Goal: Contribute content: Contribute content

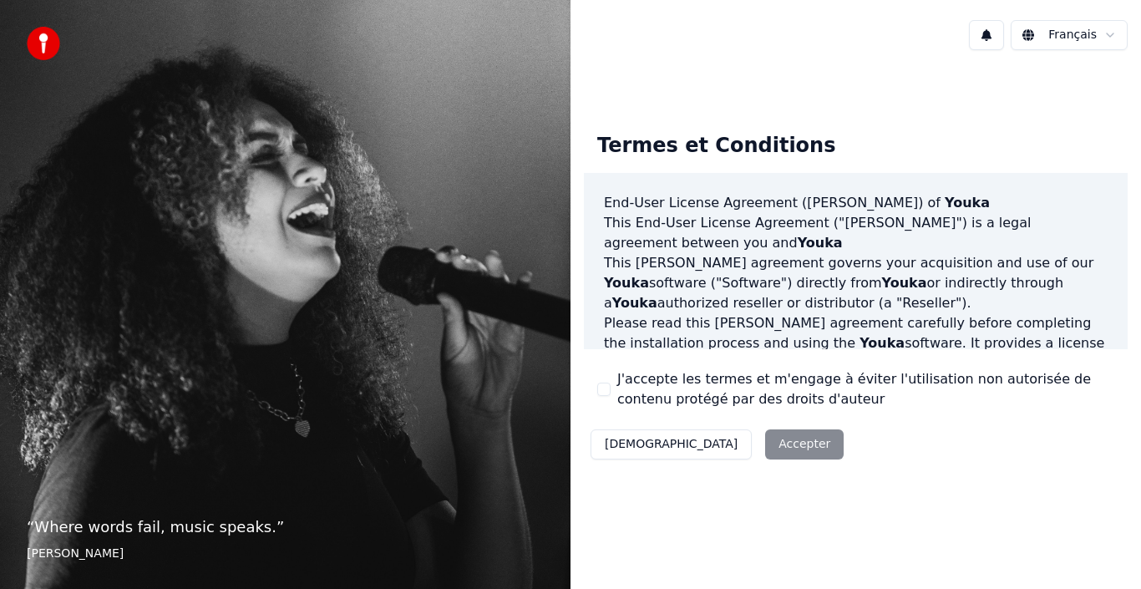
click at [606, 387] on button "J'accepte les termes et m'engage à éviter l'utilisation non autorisée de conten…" at bounding box center [603, 388] width 13 height 13
click at [765, 447] on button "Accepter" at bounding box center [804, 444] width 78 height 30
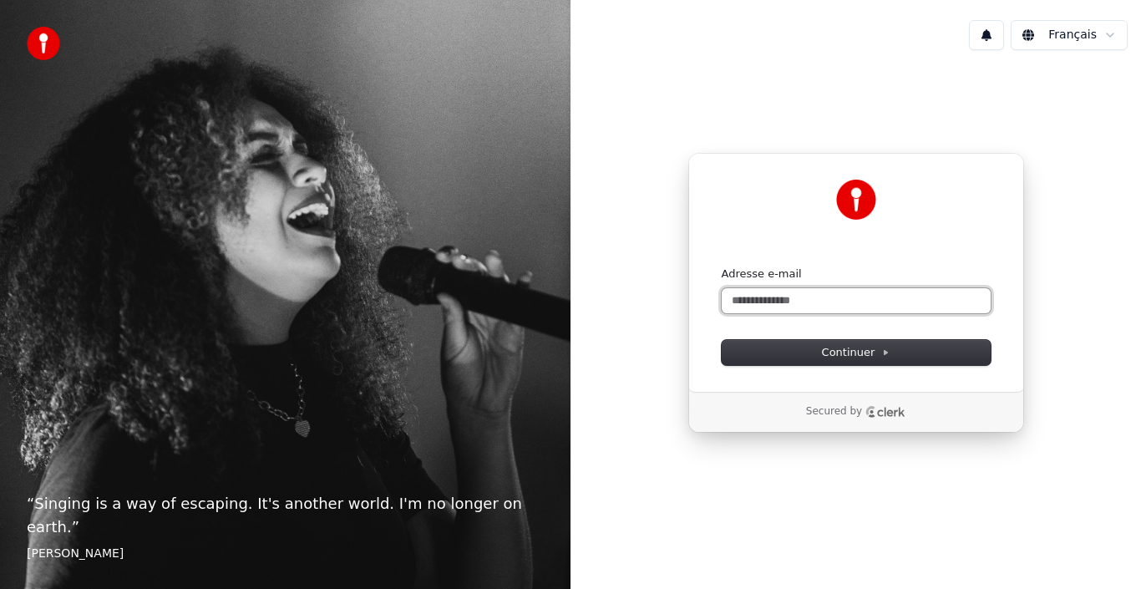
click at [790, 293] on input "Adresse e-mail" at bounding box center [855, 300] width 269 height 25
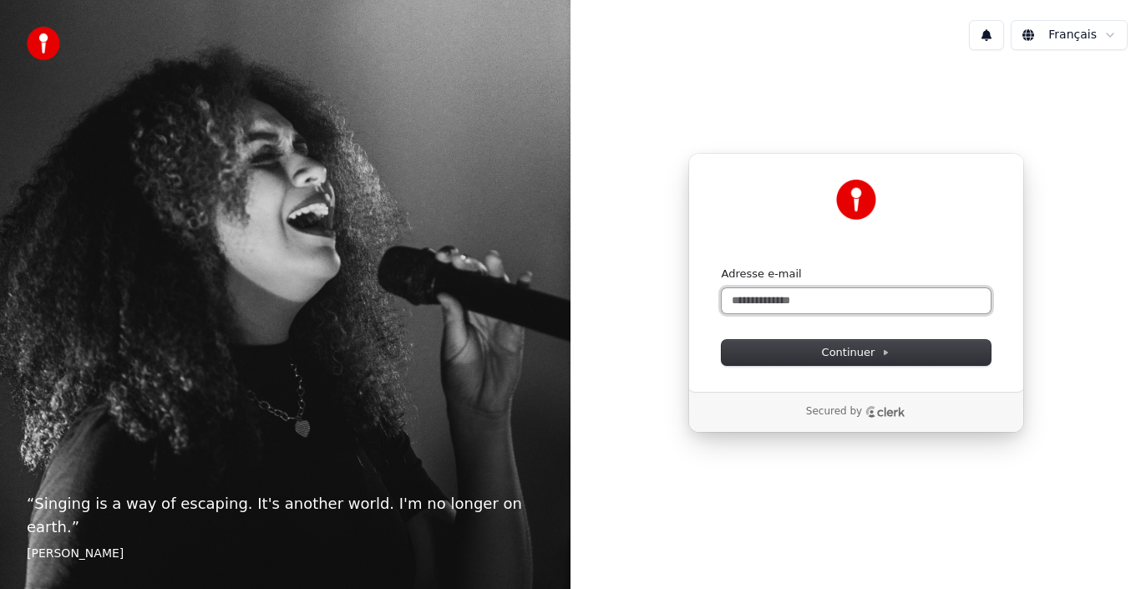
click at [790, 293] on input "Adresse e-mail" at bounding box center [855, 300] width 269 height 25
type input "**********"
click at [721, 340] on button "Continuer" at bounding box center [855, 352] width 269 height 25
type input "**********"
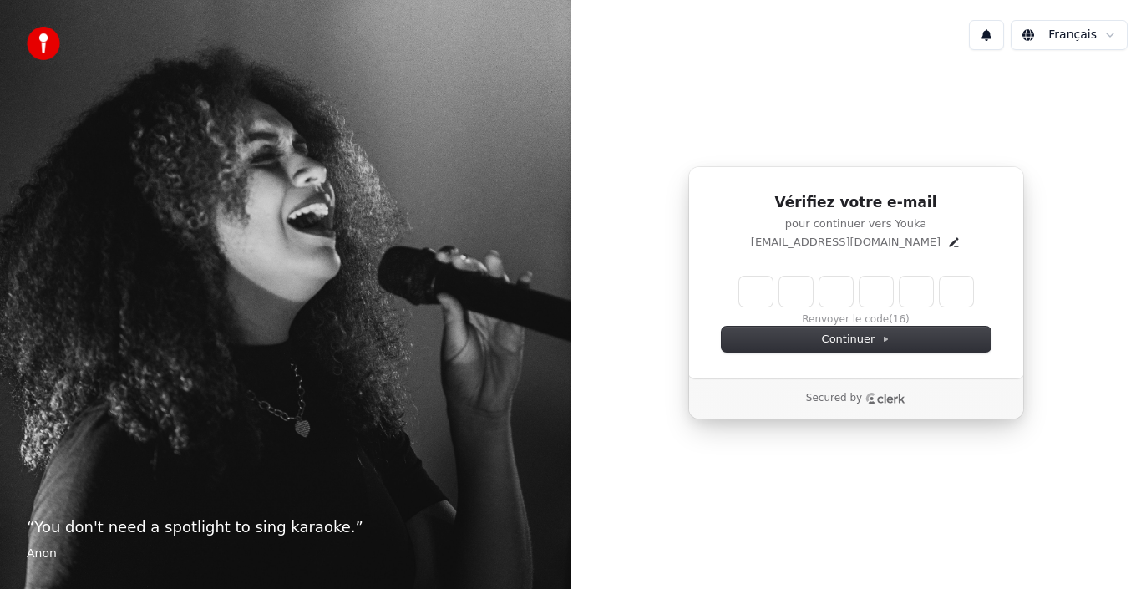
click at [790, 293] on input "Enter verification code" at bounding box center [856, 291] width 234 height 30
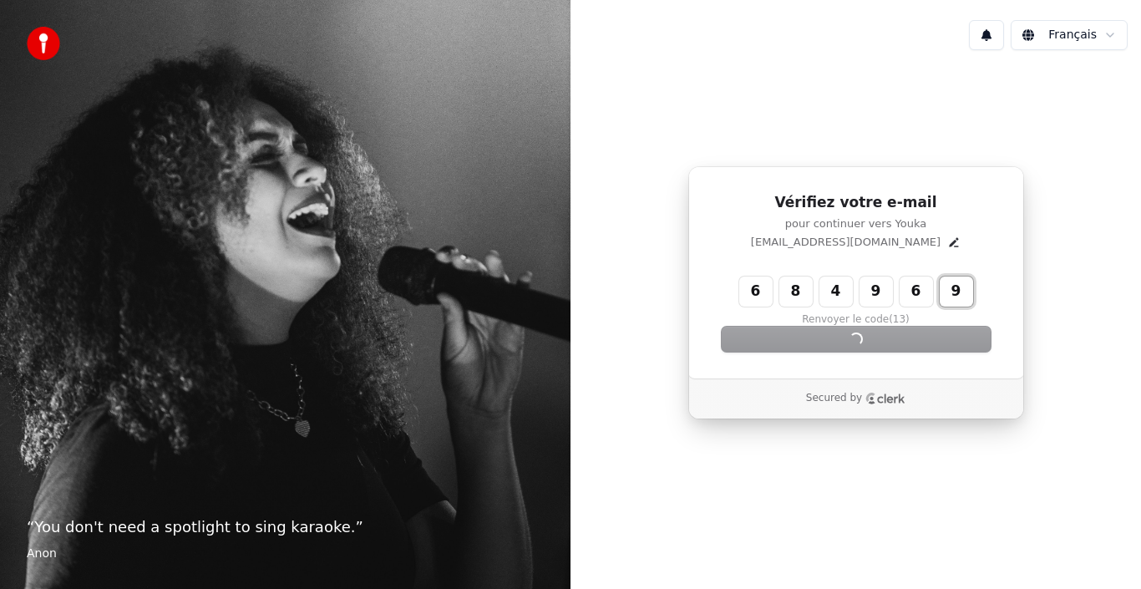
type input "******"
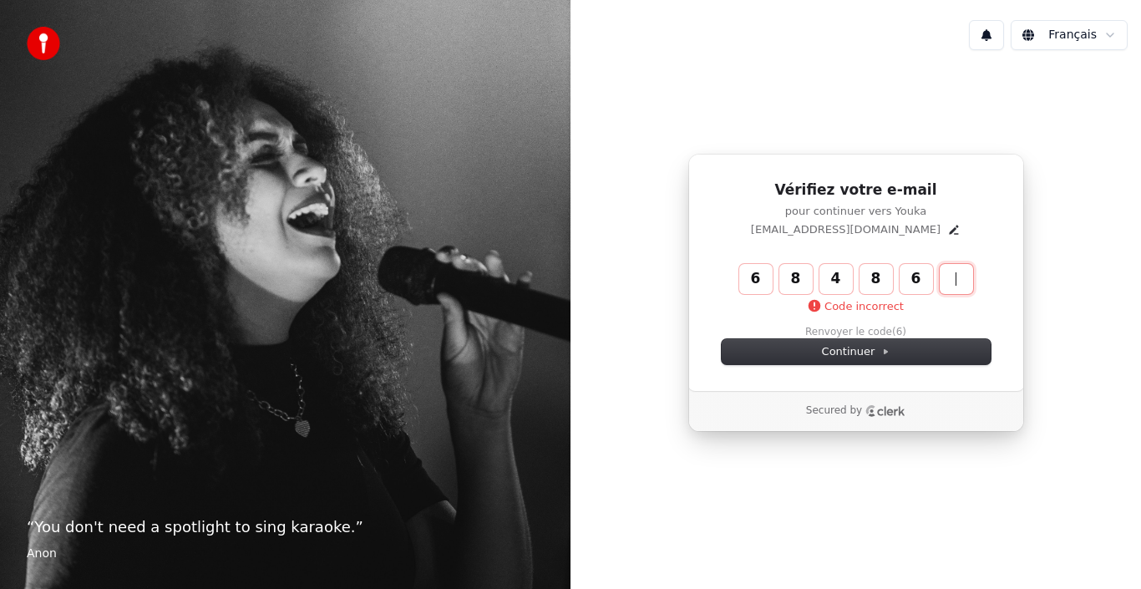
type input "******"
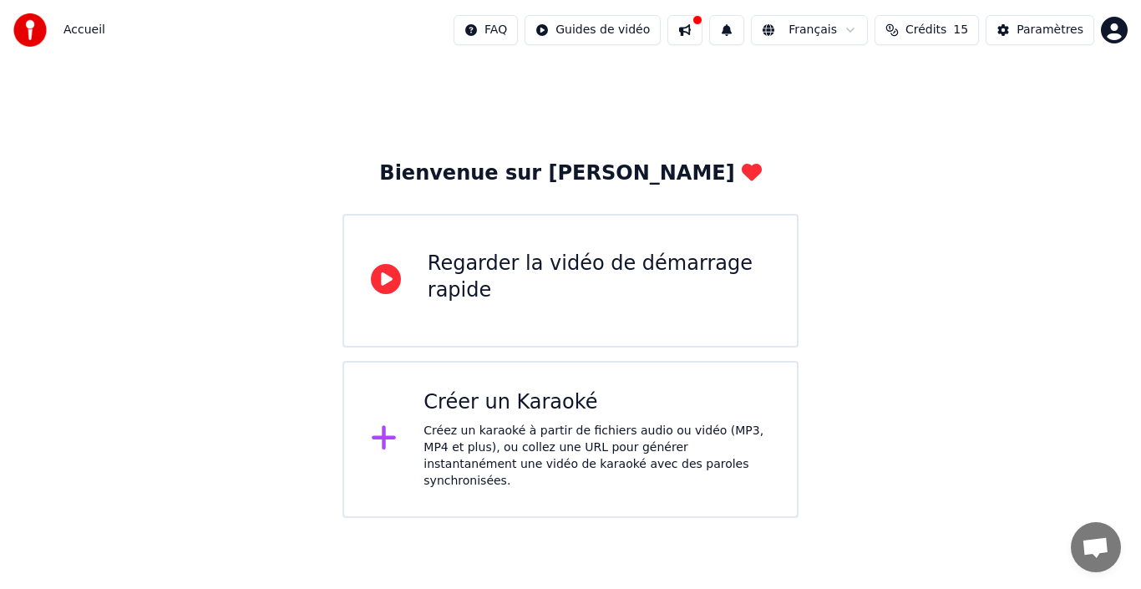
click at [632, 442] on div "Créez un karaoké à partir de fichiers audio ou vidéo (MP3, MP4 et plus), ou col…" at bounding box center [596, 456] width 347 height 67
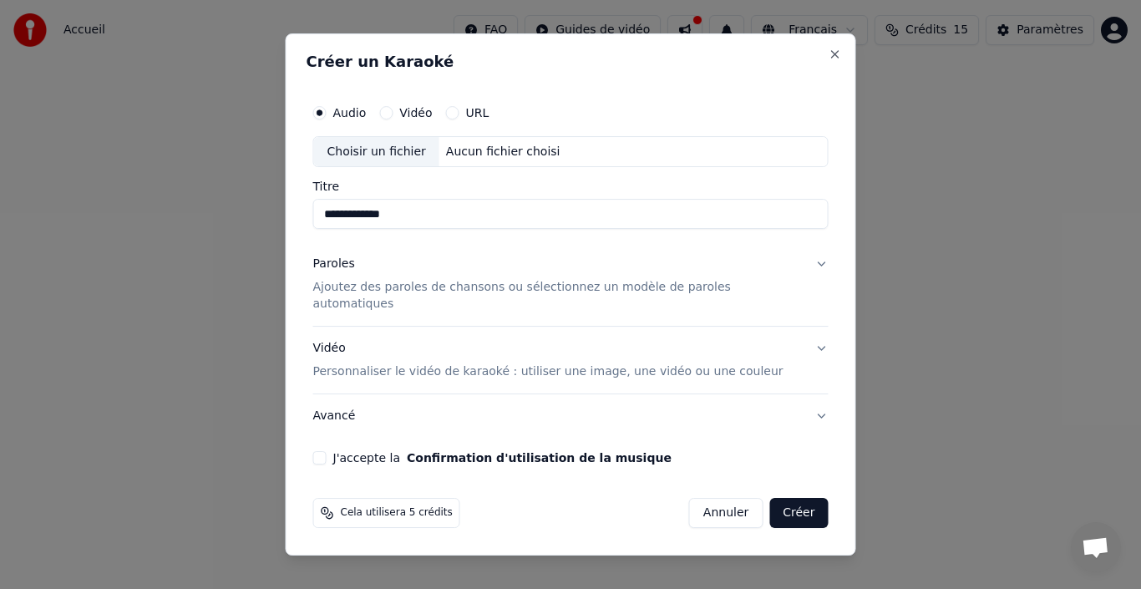
type input "**********"
click at [646, 295] on p "Ajoutez des paroles de chansons ou sélectionnez un modèle de paroles automatiqu…" at bounding box center [557, 296] width 489 height 33
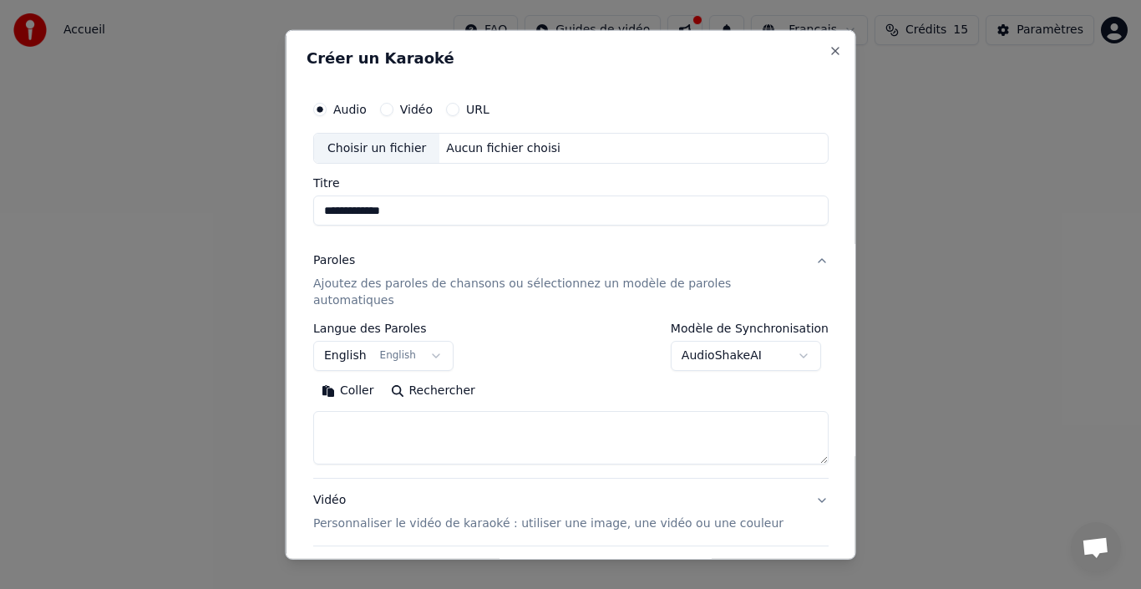
click at [352, 341] on button "English English" at bounding box center [383, 356] width 140 height 30
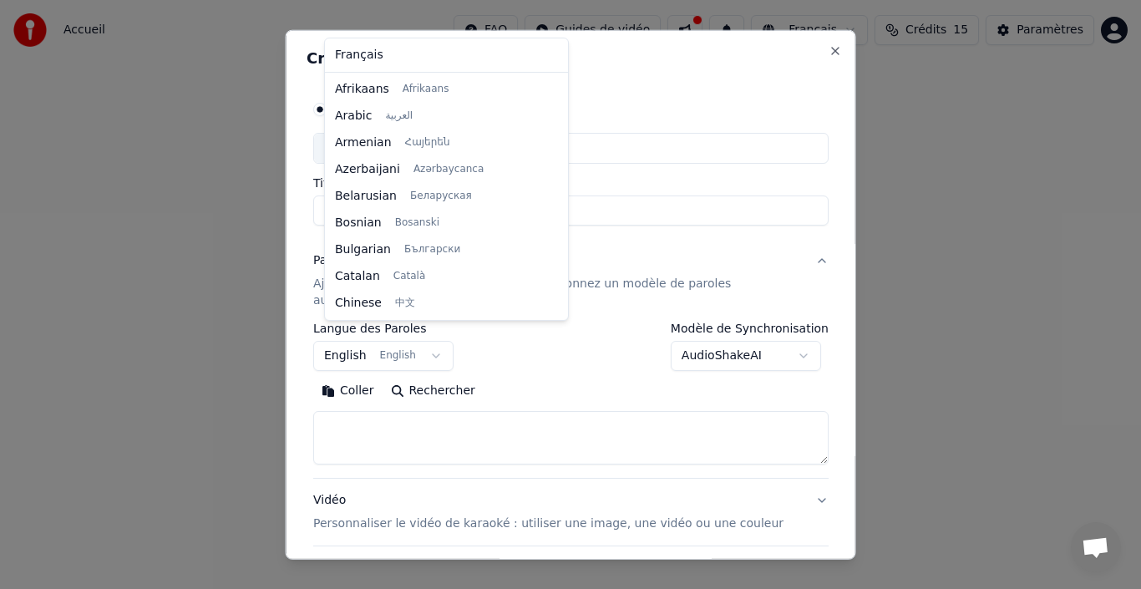
click at [373, 413] on div at bounding box center [570, 294] width 1141 height 589
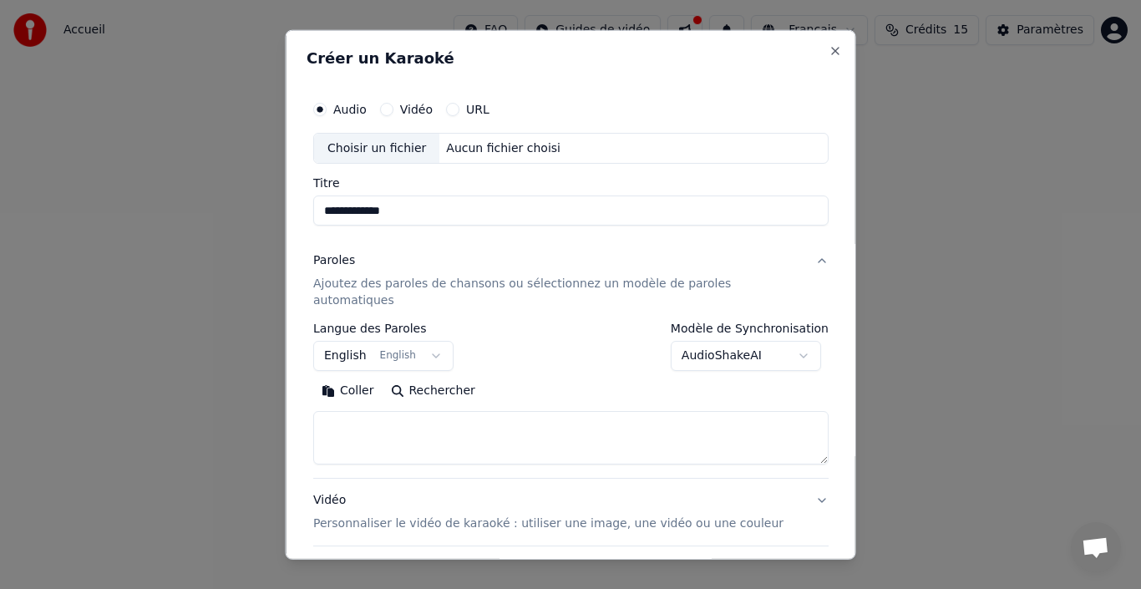
click at [373, 413] on textarea at bounding box center [570, 437] width 515 height 53
paste textarea "**********"
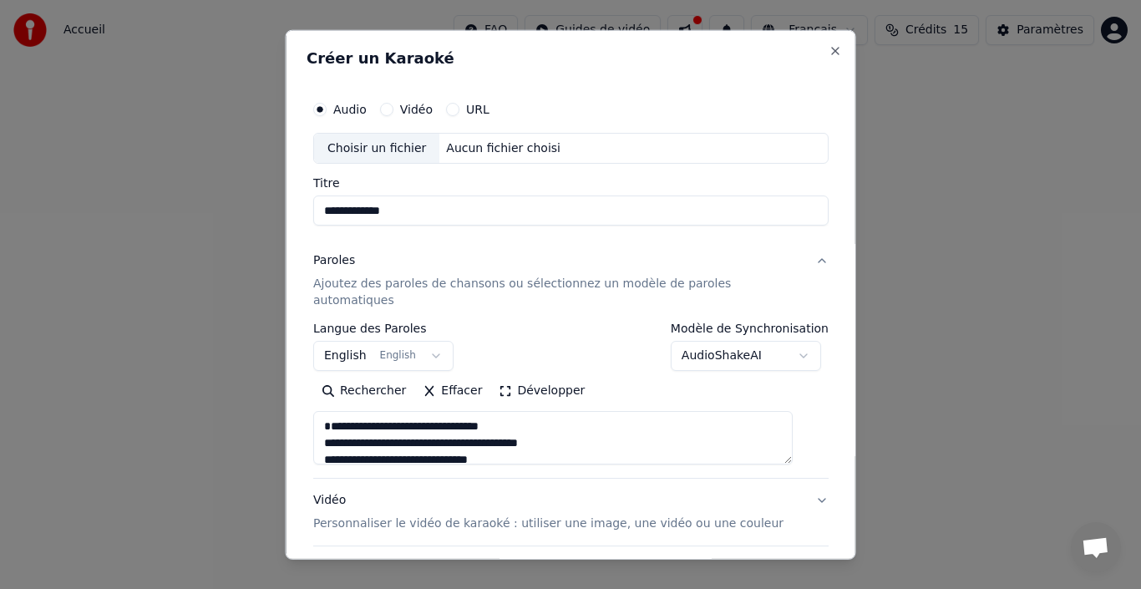
scroll to position [939, 0]
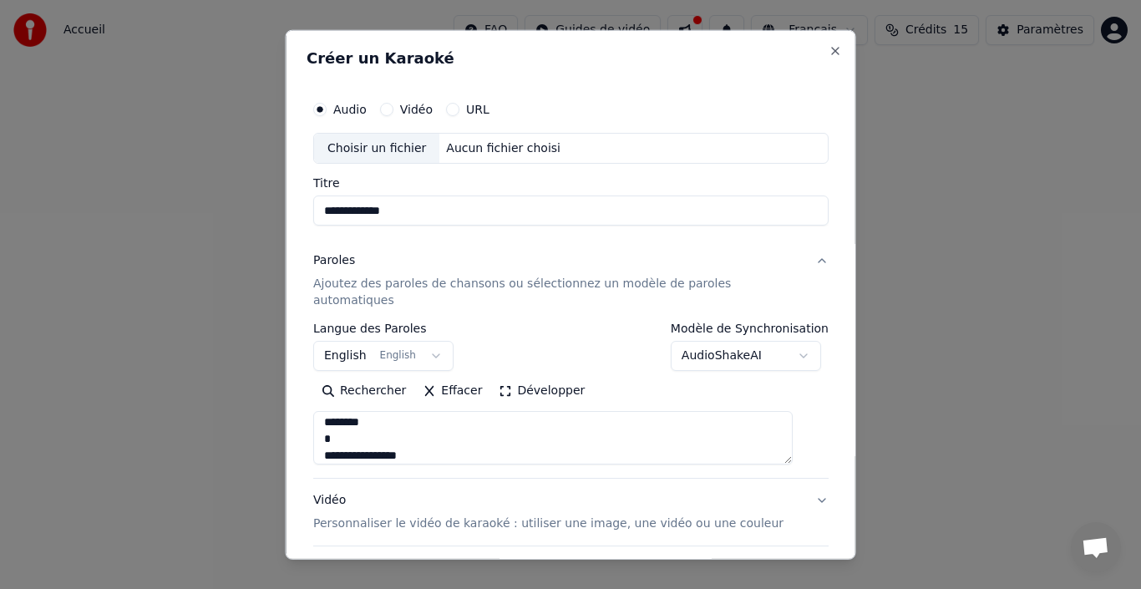
type textarea "**********"
click at [353, 341] on button "English English" at bounding box center [383, 356] width 140 height 30
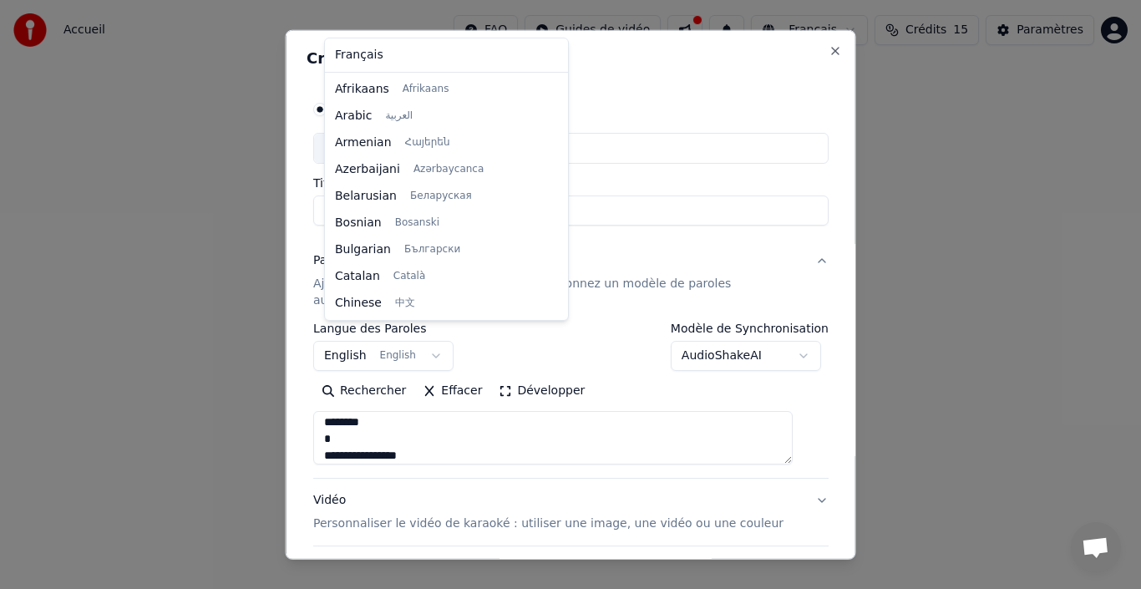
scroll to position [134, 0]
select select "**"
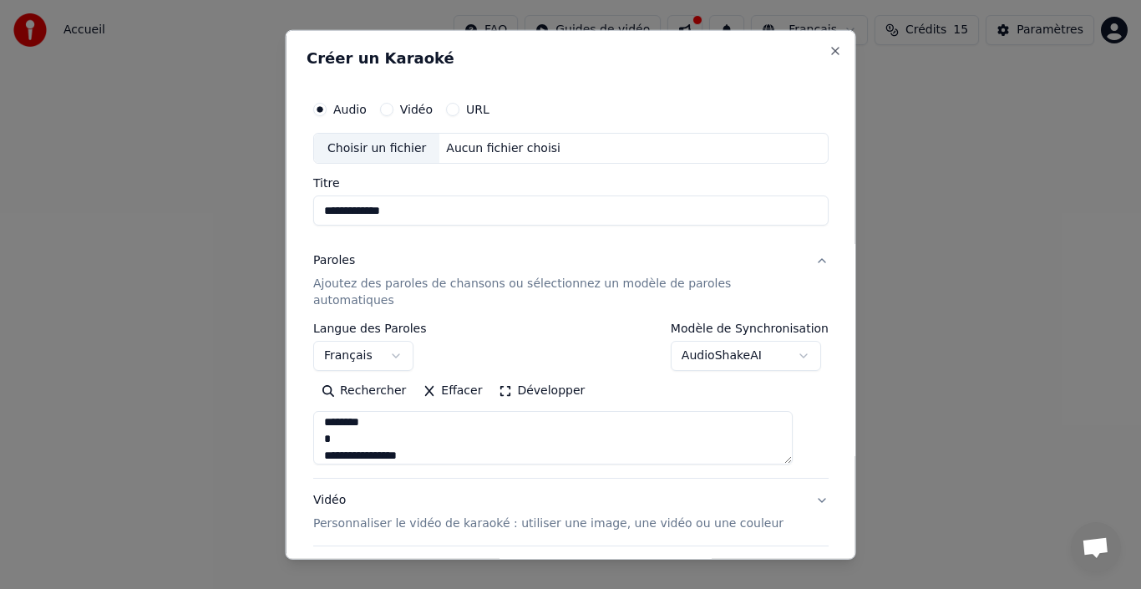
click at [755, 339] on body "**********" at bounding box center [570, 259] width 1141 height 518
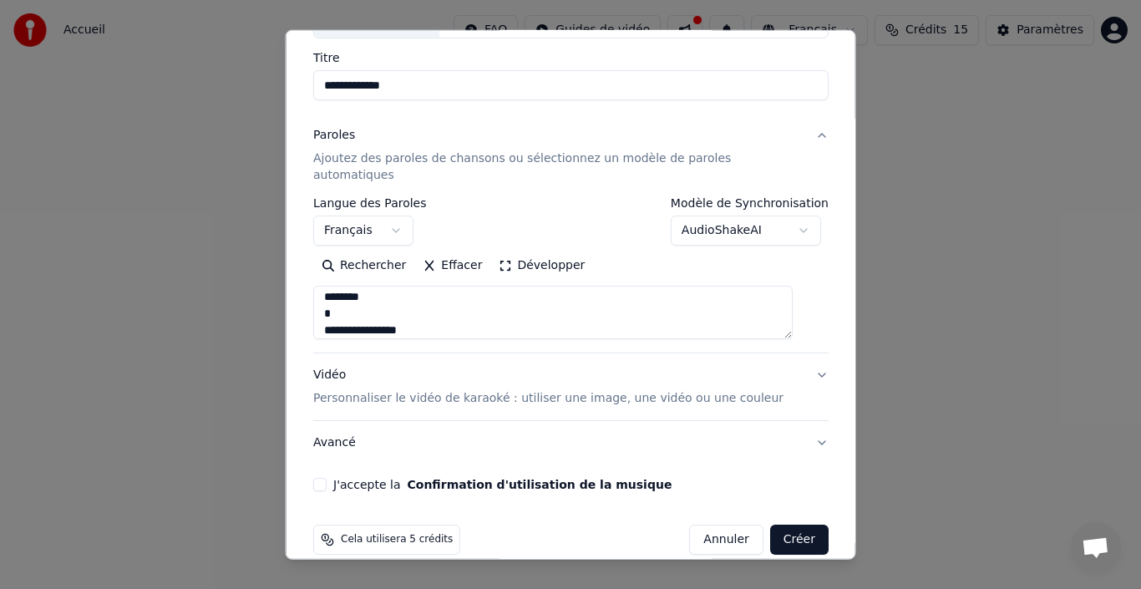
scroll to position [131, 0]
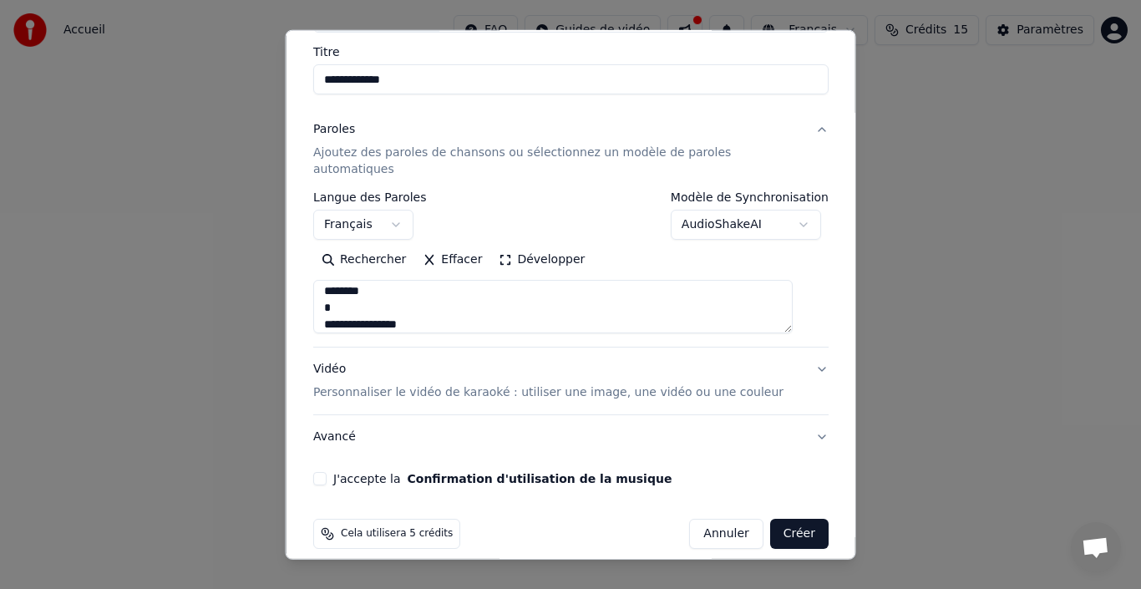
click at [390, 384] on p "Personnaliser le vidéo de karaoké : utiliser une image, une vidéo ou une couleur" at bounding box center [548, 392] width 470 height 17
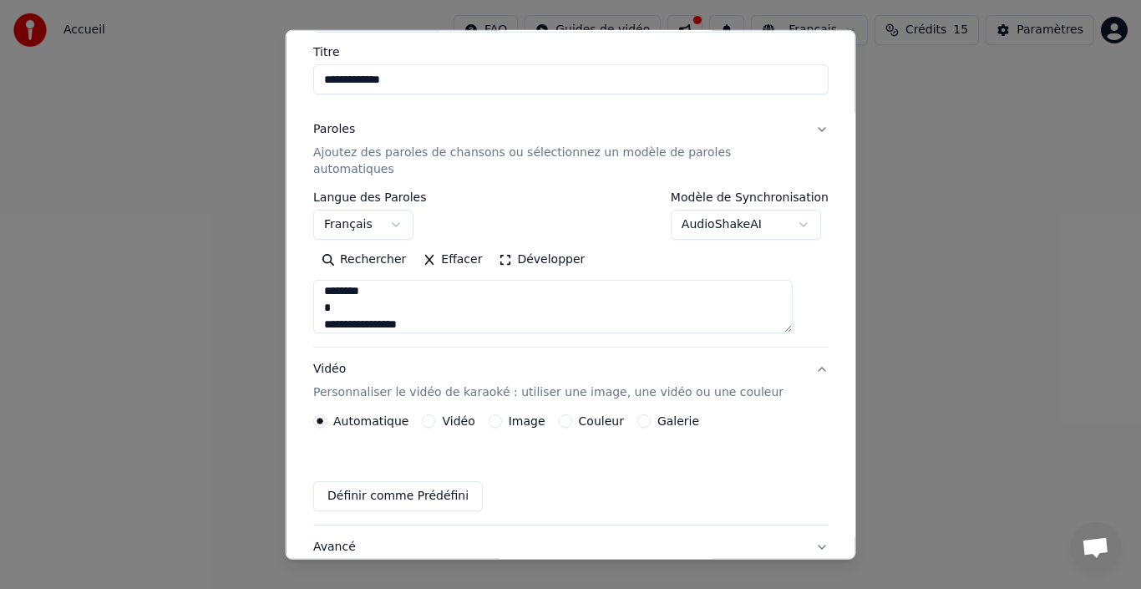
scroll to position [86, 0]
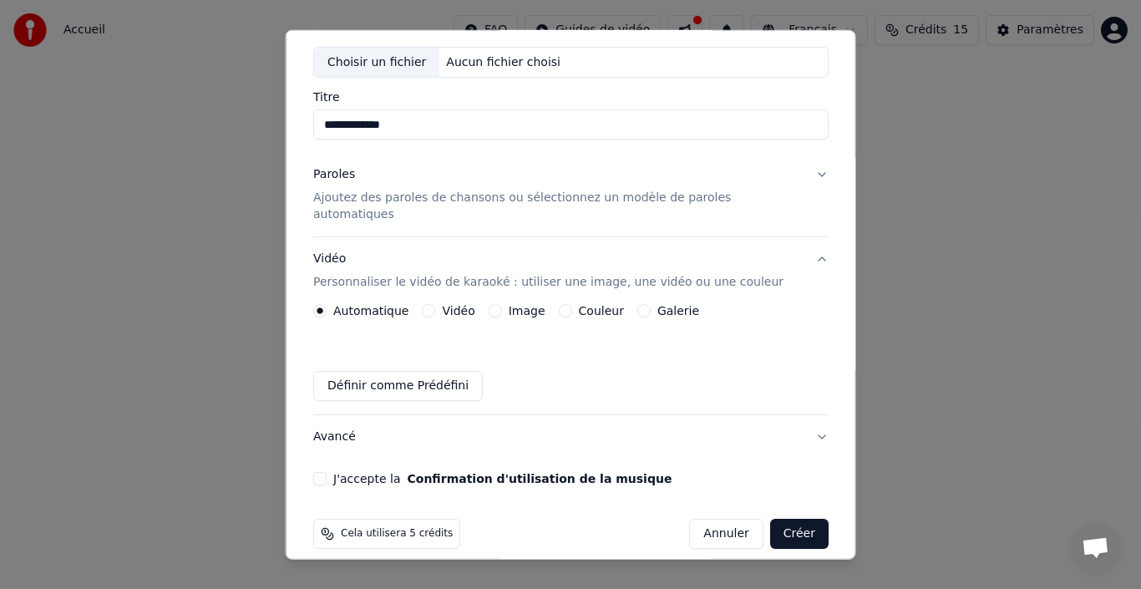
click at [522, 305] on label "Image" at bounding box center [526, 311] width 37 height 12
click at [501, 304] on button "Image" at bounding box center [494, 310] width 13 height 13
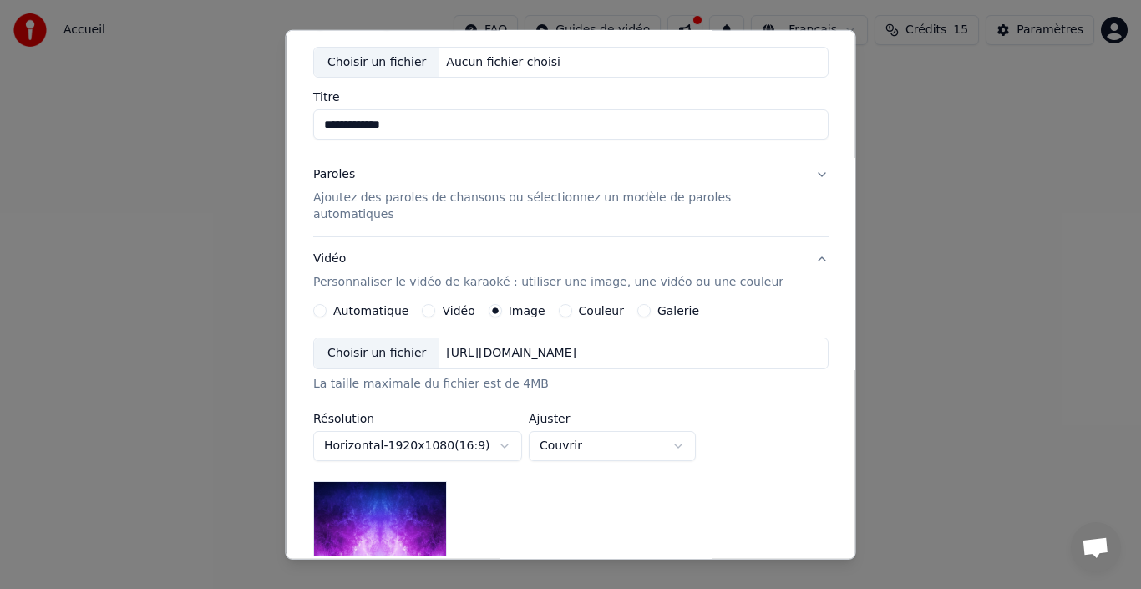
click at [411, 338] on div "Choisir un fichier" at bounding box center [376, 353] width 125 height 30
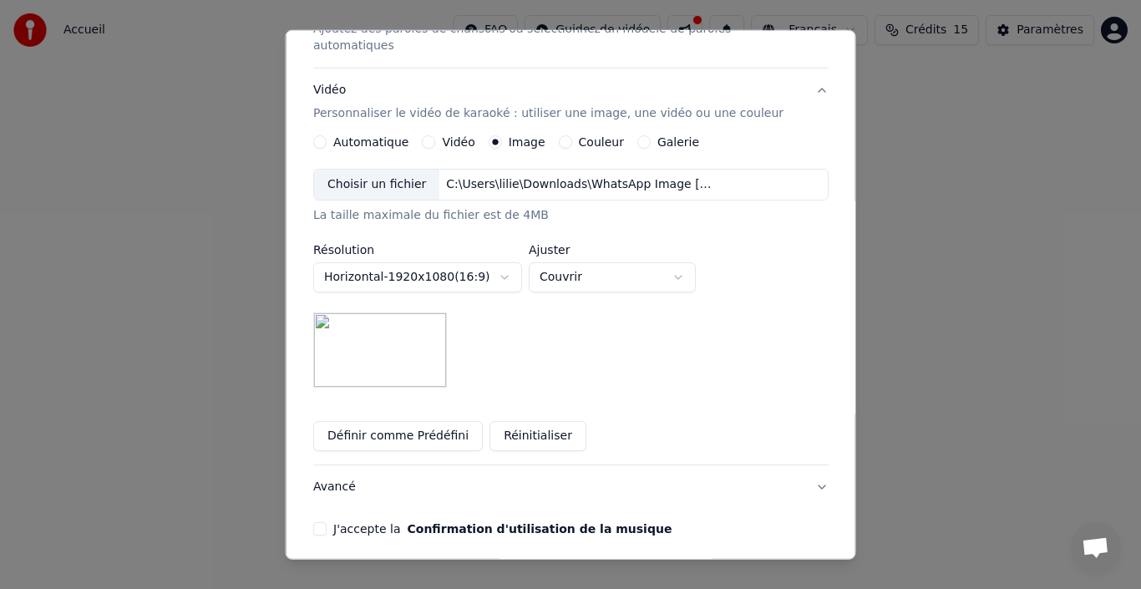
scroll to position [305, 0]
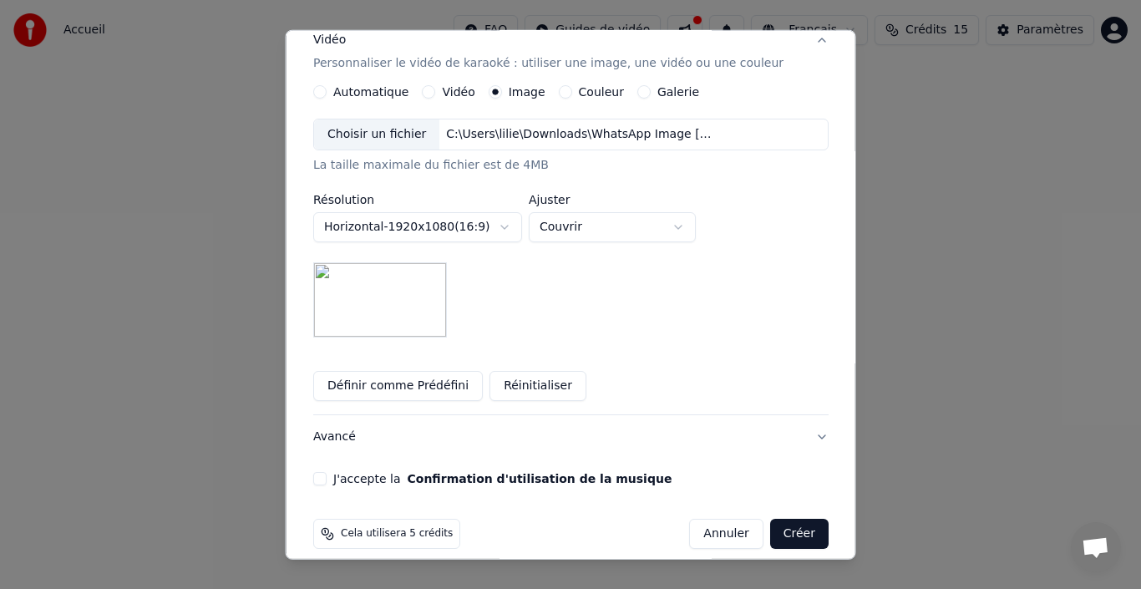
click at [327, 472] on button "J'accepte la Confirmation d'utilisation de la musique" at bounding box center [319, 478] width 13 height 13
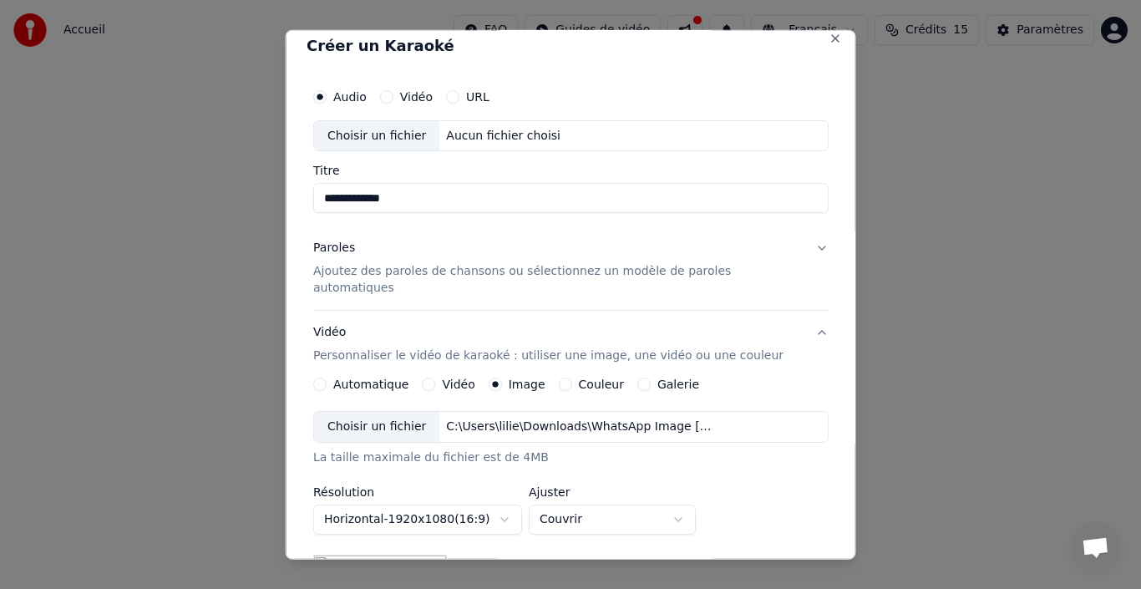
scroll to position [0, 0]
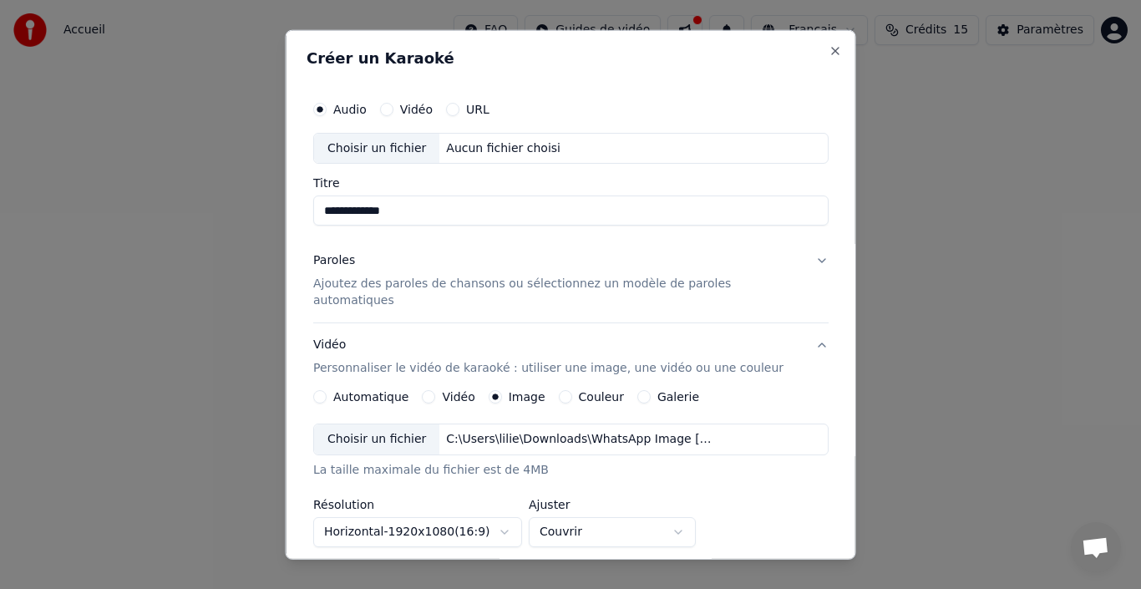
click at [386, 154] on div "Choisir un fichier" at bounding box center [376, 148] width 125 height 30
type input "**********"
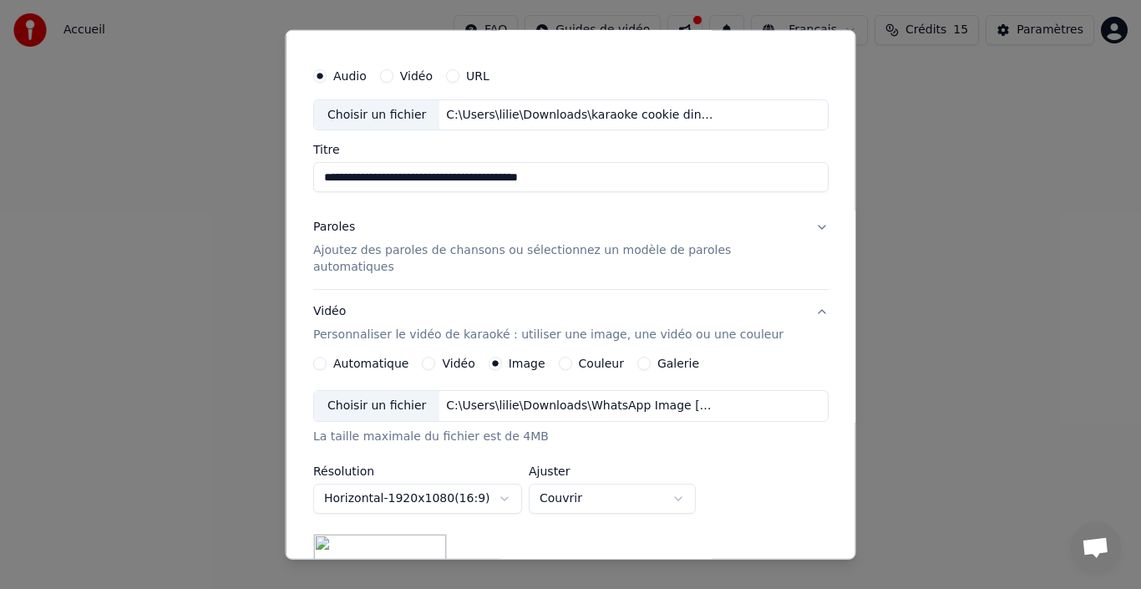
scroll to position [35, 0]
click at [583, 248] on p "Ajoutez des paroles de chansons ou sélectionnez un modèle de paroles automatiqu…" at bounding box center [557, 256] width 489 height 33
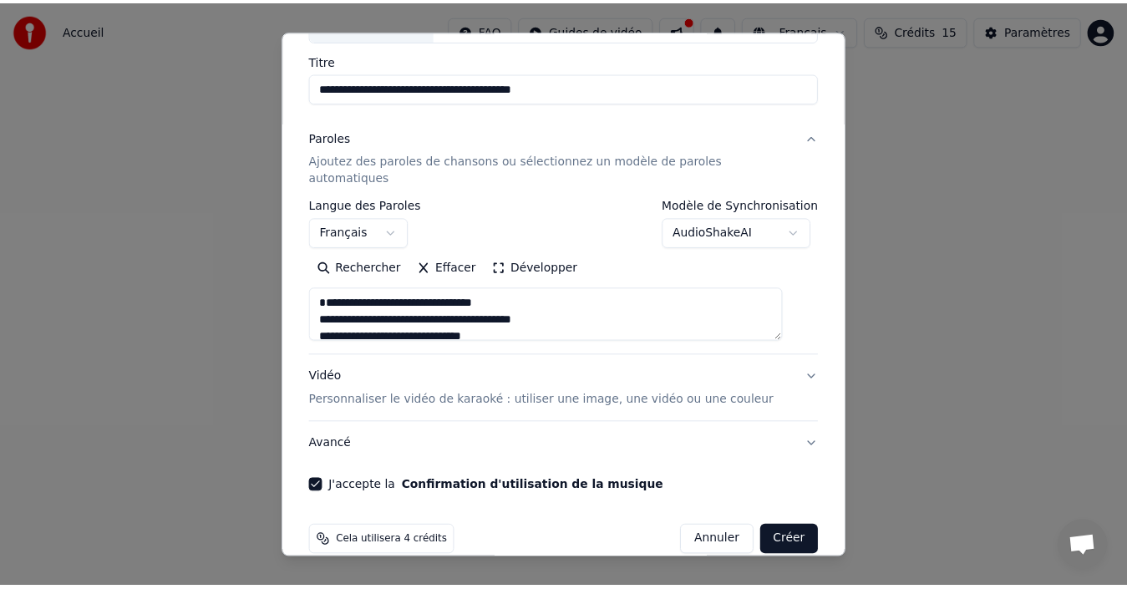
scroll to position [131, 0]
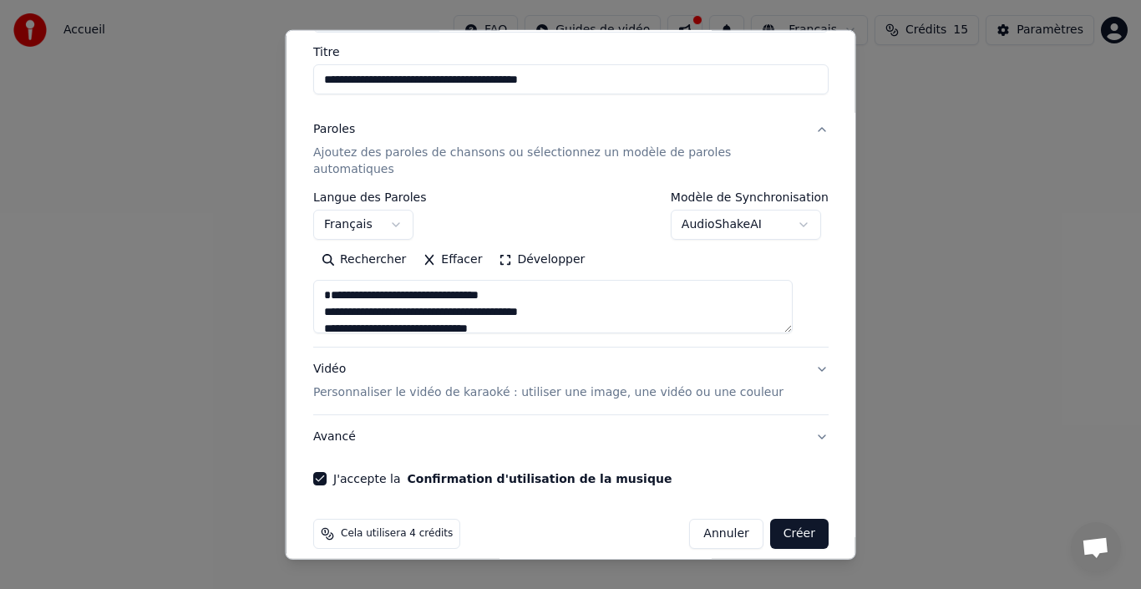
click at [782, 519] on button "Créer" at bounding box center [798, 534] width 58 height 30
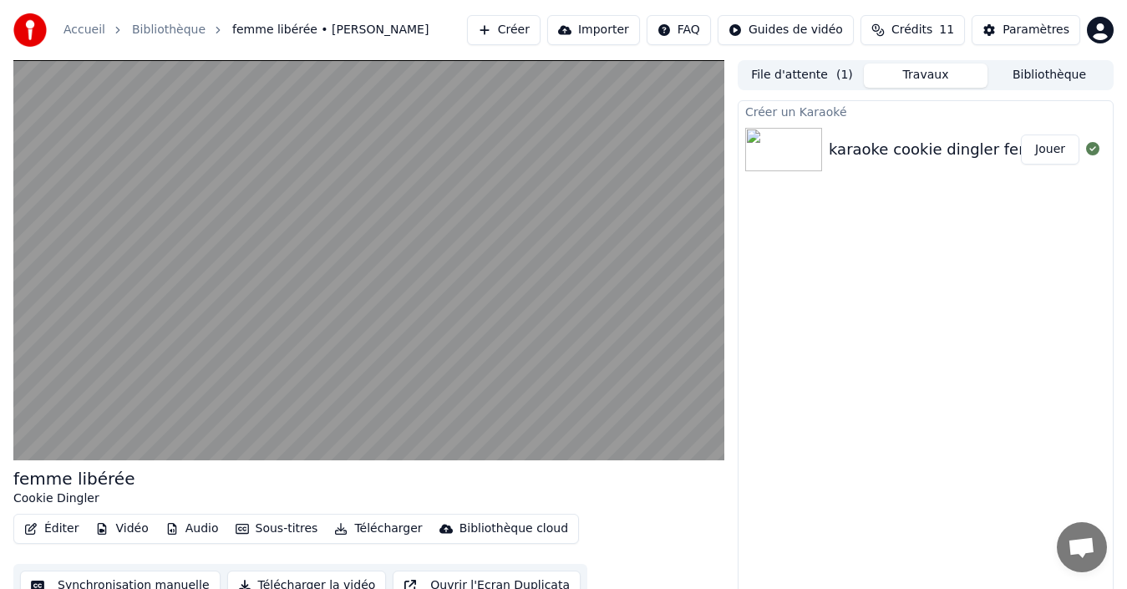
click at [1038, 143] on button "Jouer" at bounding box center [1049, 149] width 58 height 30
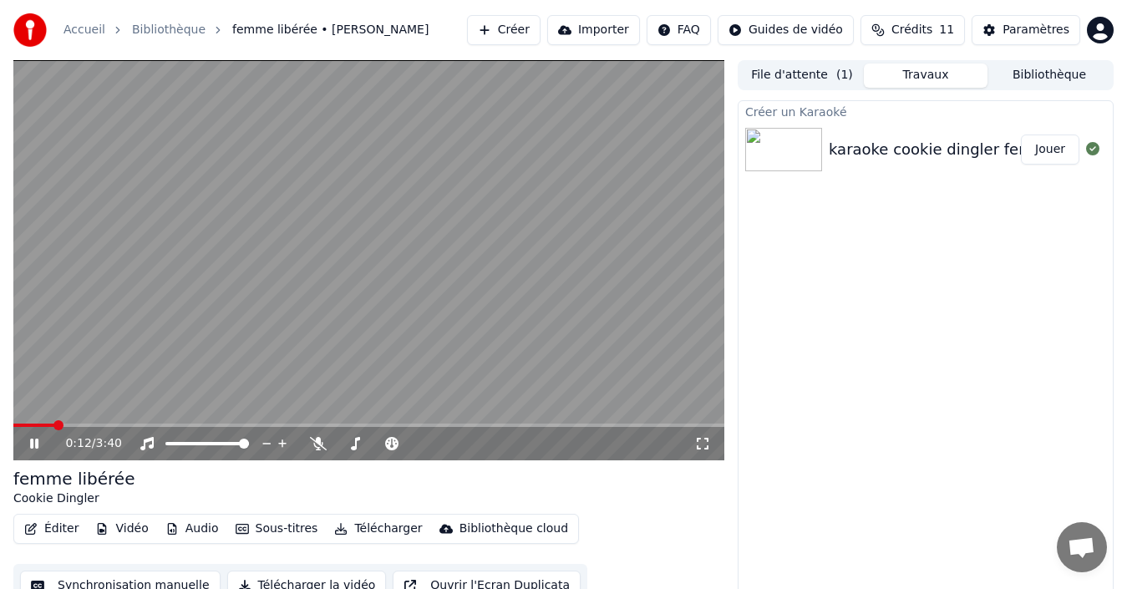
click at [24, 431] on div "0:12 / 3:40" at bounding box center [368, 443] width 711 height 33
click at [37, 440] on icon at bounding box center [34, 443] width 8 height 10
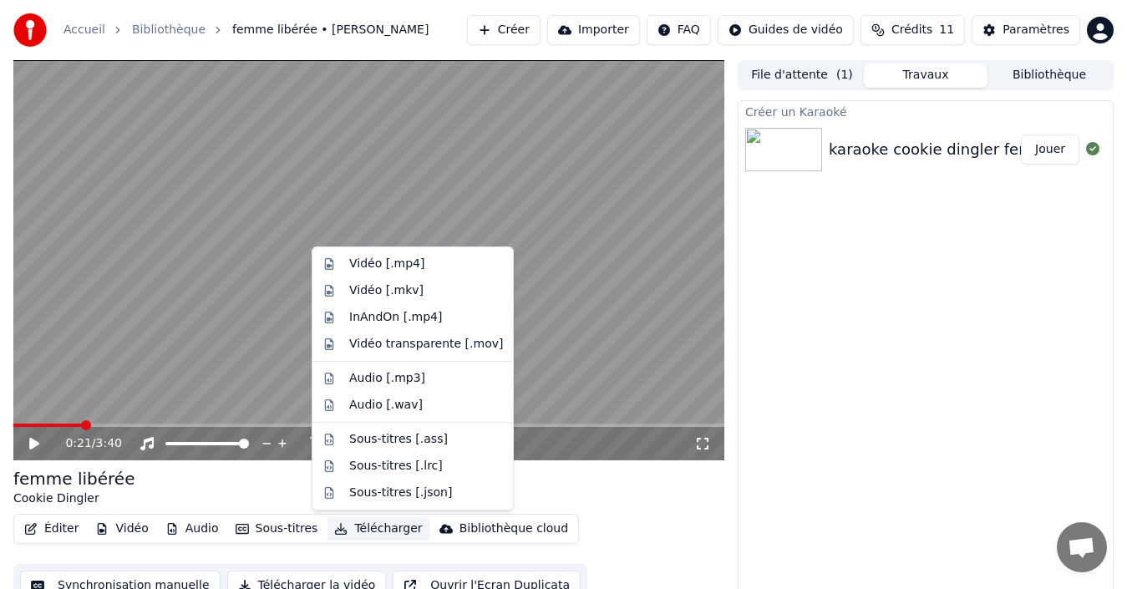
click at [346, 526] on button "Télécharger" at bounding box center [377, 528] width 101 height 23
click at [391, 260] on div "Vidéo [.mp4]" at bounding box center [386, 264] width 75 height 17
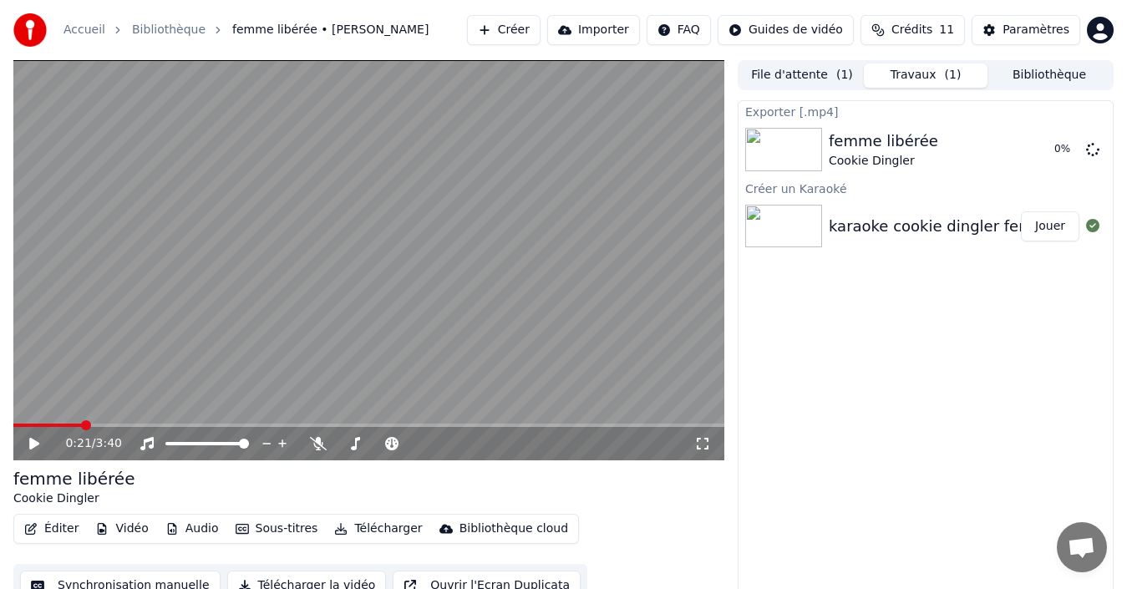
click at [33, 438] on icon at bounding box center [34, 444] width 10 height 12
click at [220, 443] on span at bounding box center [207, 443] width 84 height 3
click at [209, 443] on span at bounding box center [186, 443] width 43 height 3
click at [37, 425] on span at bounding box center [48, 424] width 71 height 3
click at [36, 425] on span at bounding box center [24, 424] width 23 height 3
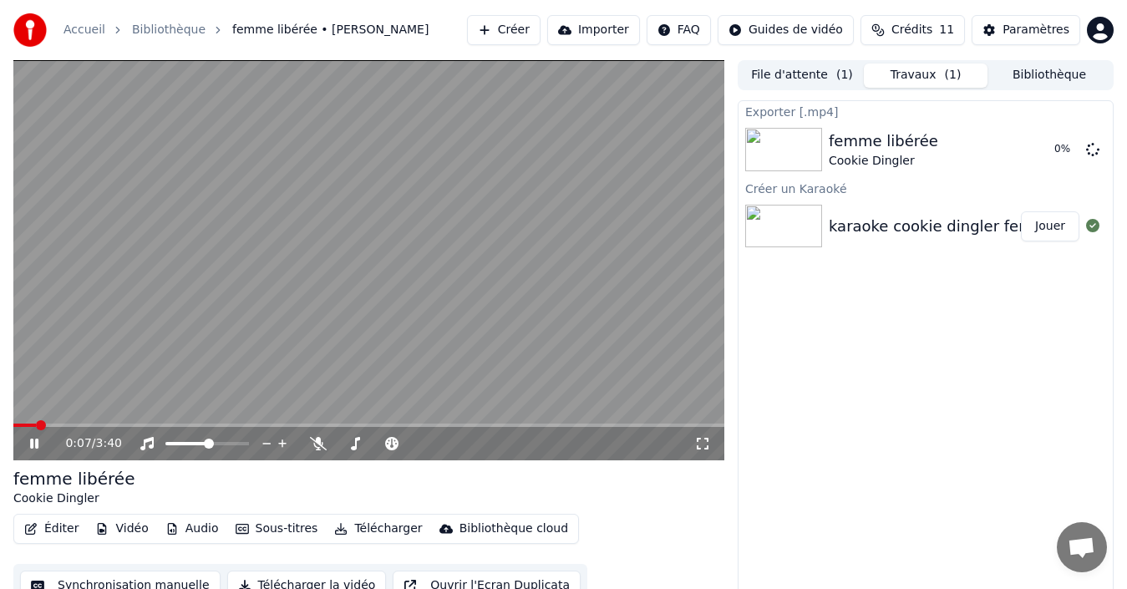
click at [35, 444] on icon at bounding box center [46, 443] width 38 height 13
click at [18, 427] on div "0:08 / 3:40" at bounding box center [368, 443] width 711 height 33
click at [16, 423] on span at bounding box center [27, 424] width 28 height 3
click at [31, 440] on icon at bounding box center [34, 444] width 10 height 12
click at [31, 440] on icon at bounding box center [34, 443] width 8 height 10
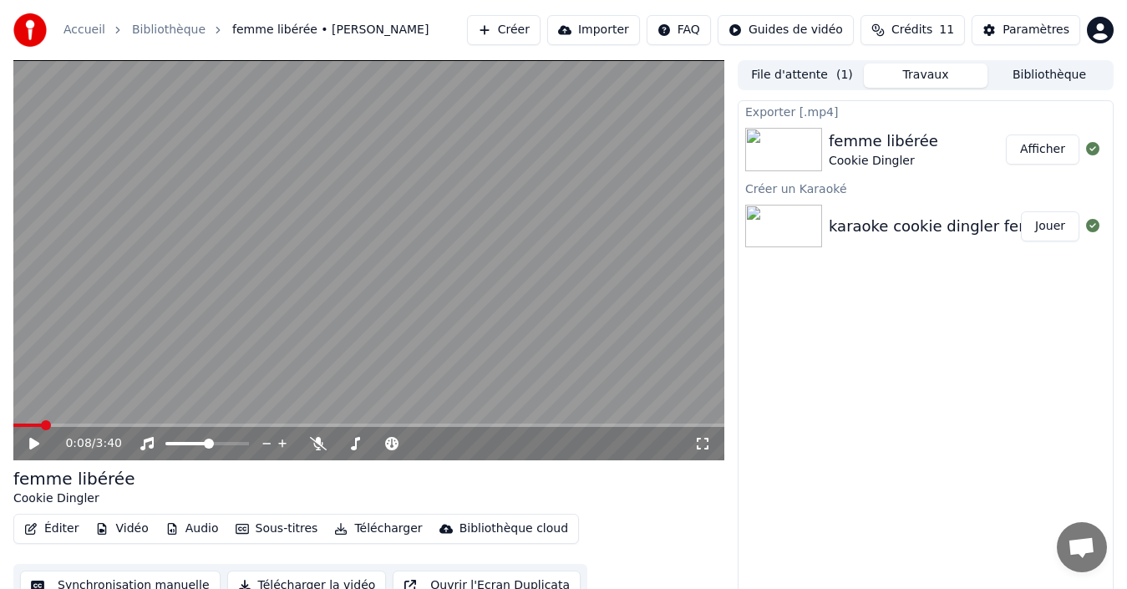
click at [1040, 146] on button "Afficher" at bounding box center [1041, 149] width 73 height 30
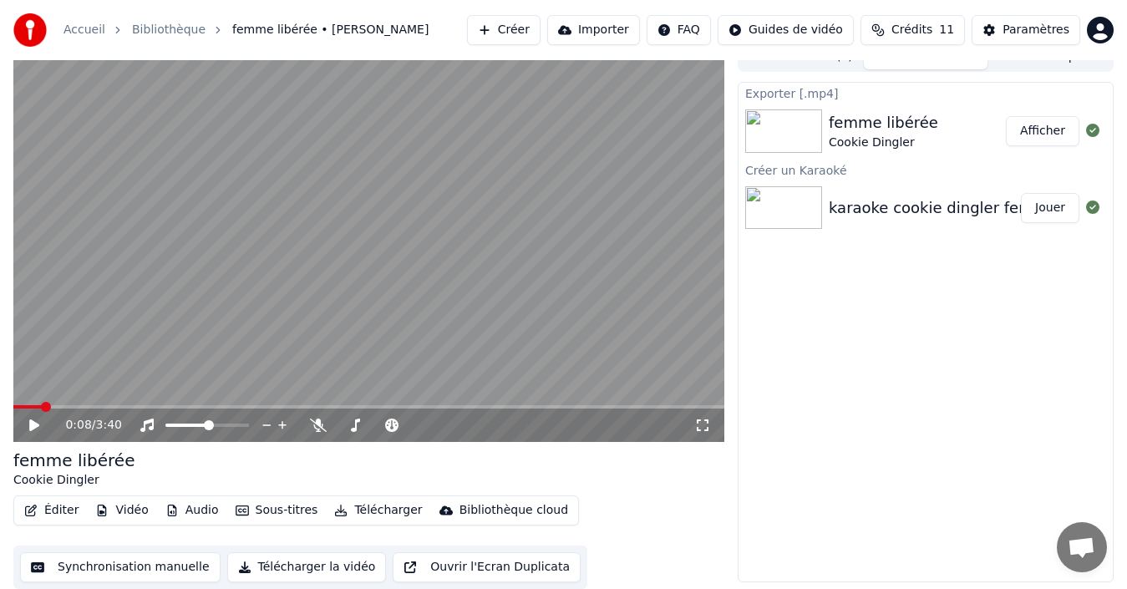
click at [162, 561] on button "Synchronisation manuelle" at bounding box center [120, 567] width 200 height 30
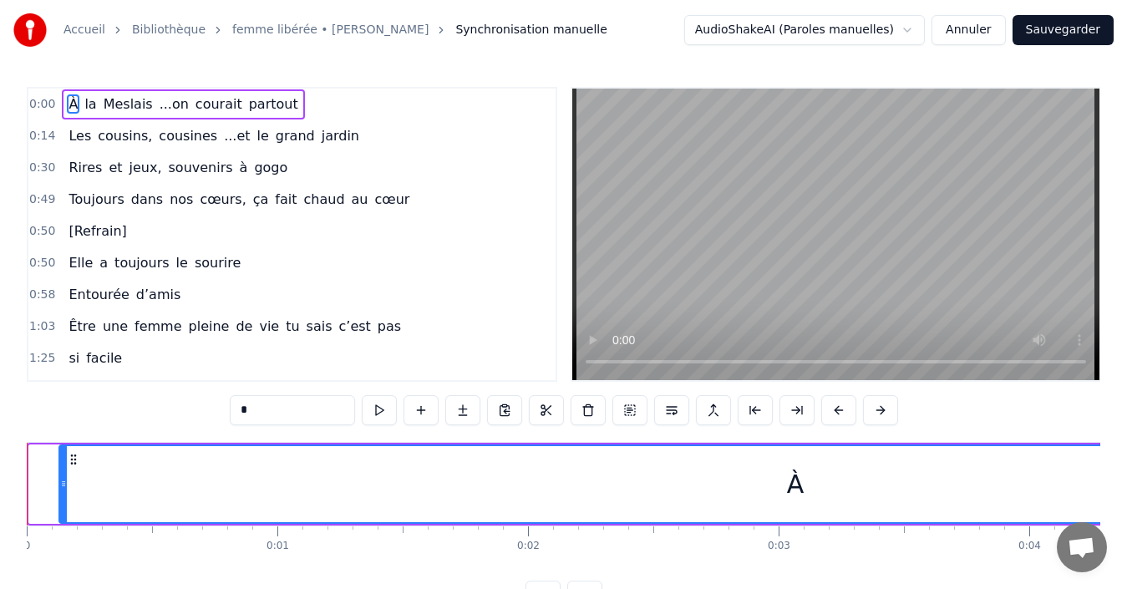
drag, startPoint x: 30, startPoint y: 487, endPoint x: 60, endPoint y: 484, distance: 30.2
click at [60, 484] on icon at bounding box center [63, 483] width 7 height 13
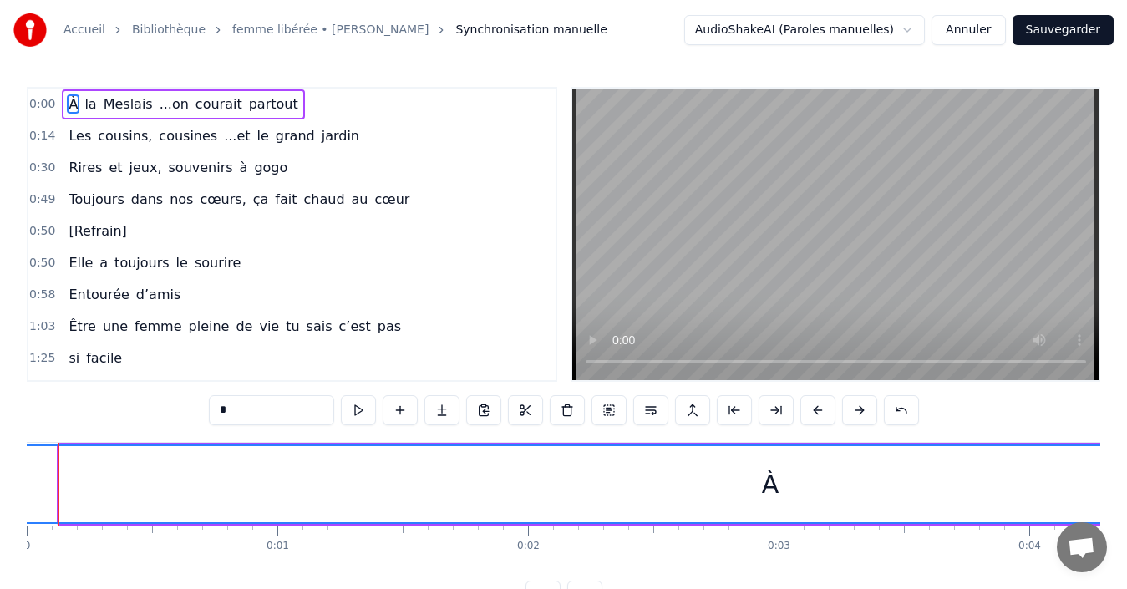
drag, startPoint x: 60, startPoint y: 484, endPoint x: 10, endPoint y: 484, distance: 50.1
click at [10, 484] on div "Accueil Bibliothèque femme libérée • Cookie Dingler Synchronisation manuelle Au…" at bounding box center [563, 305] width 1127 height 610
drag, startPoint x: 41, startPoint y: 500, endPoint x: 82, endPoint y: 500, distance: 40.9
click at [82, 500] on div "À" at bounding box center [770, 484] width 1520 height 76
click at [38, 104] on span "-1:-1" at bounding box center [43, 104] width 28 height 17
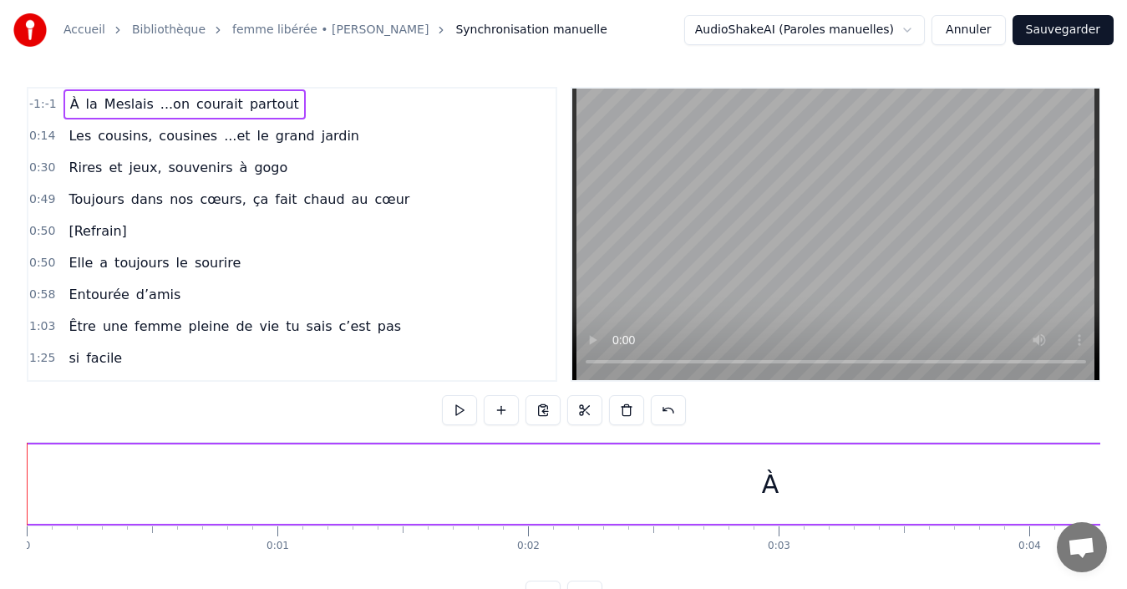
click at [38, 104] on span "-1:-1" at bounding box center [43, 104] width 28 height 17
click at [666, 410] on button at bounding box center [668, 410] width 35 height 30
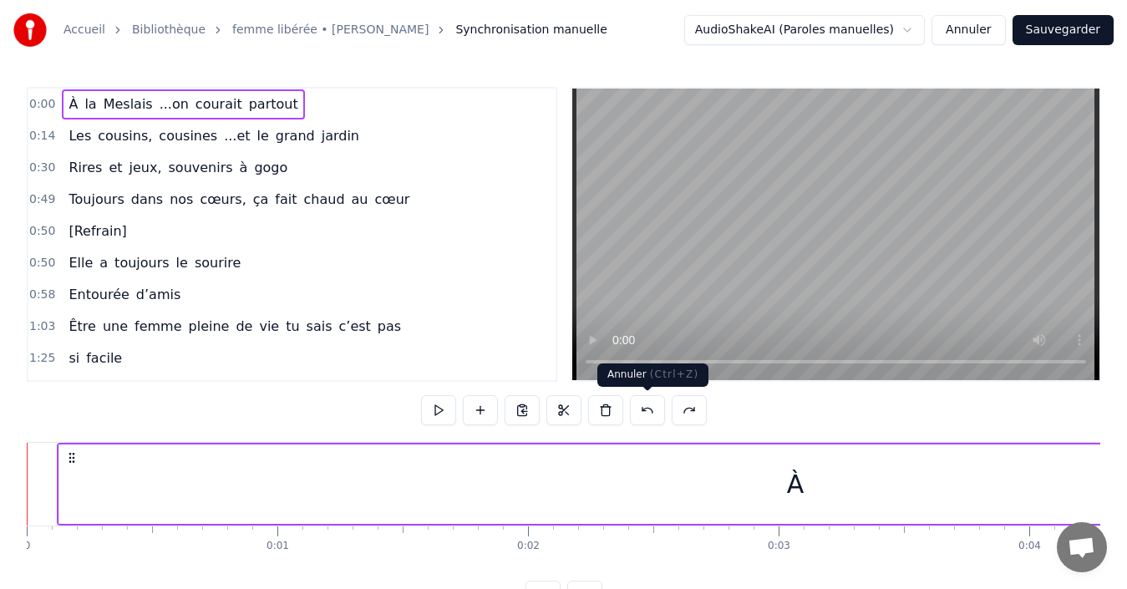
click at [648, 413] on button at bounding box center [647, 410] width 35 height 30
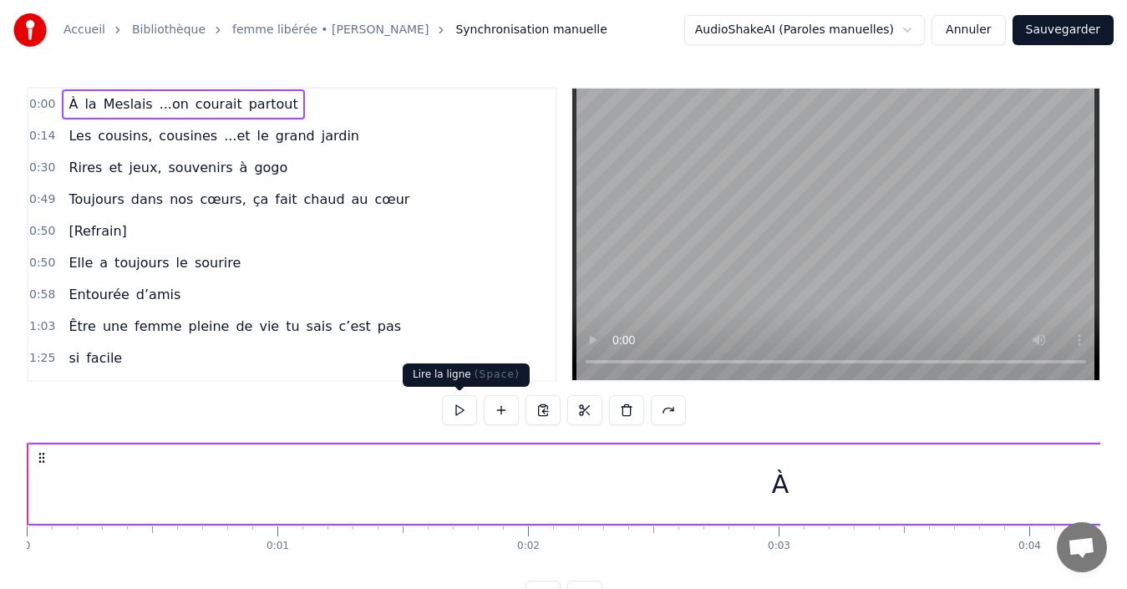
click at [466, 411] on button at bounding box center [459, 410] width 35 height 30
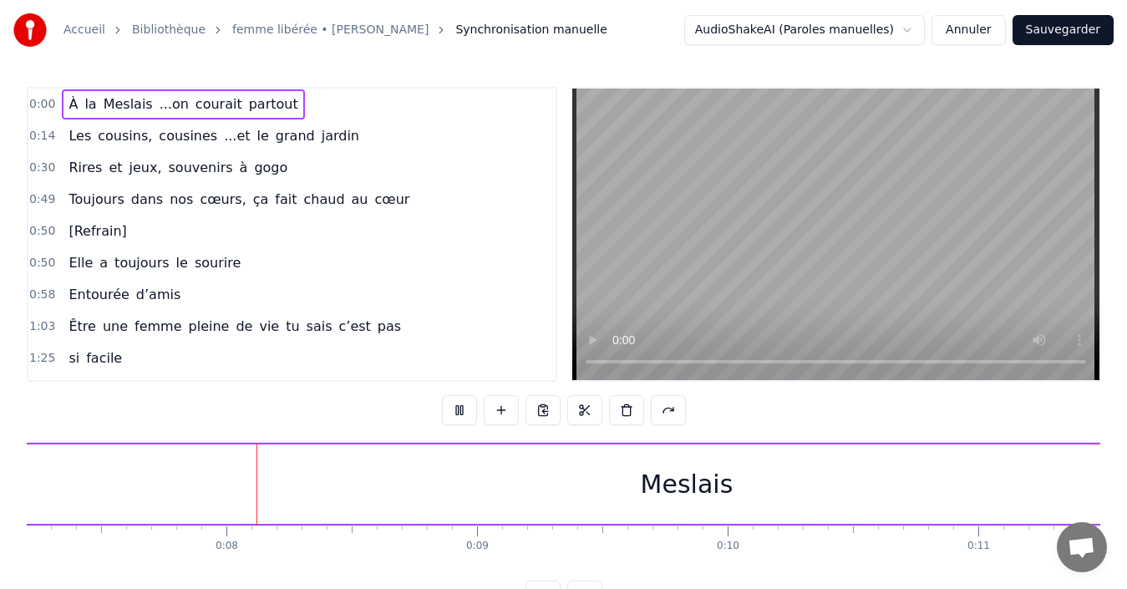
scroll to position [0, 1860]
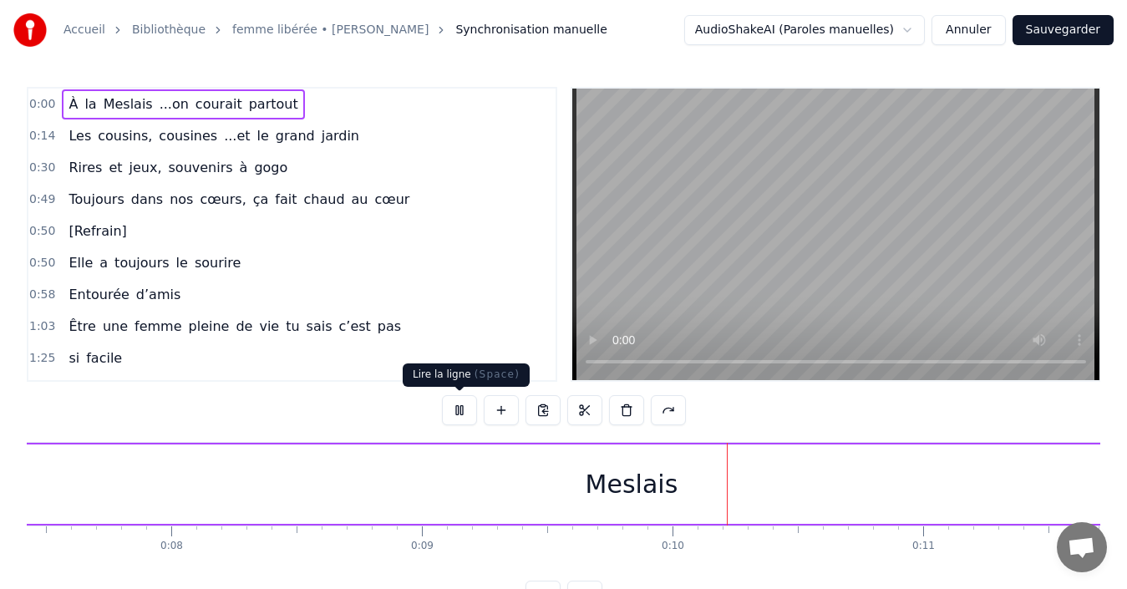
click at [449, 415] on button at bounding box center [459, 410] width 35 height 30
click at [844, 39] on html "Accueil Bibliothèque femme libérée • Cookie Dingler Synchronisation manuelle Au…" at bounding box center [563, 318] width 1127 height 637
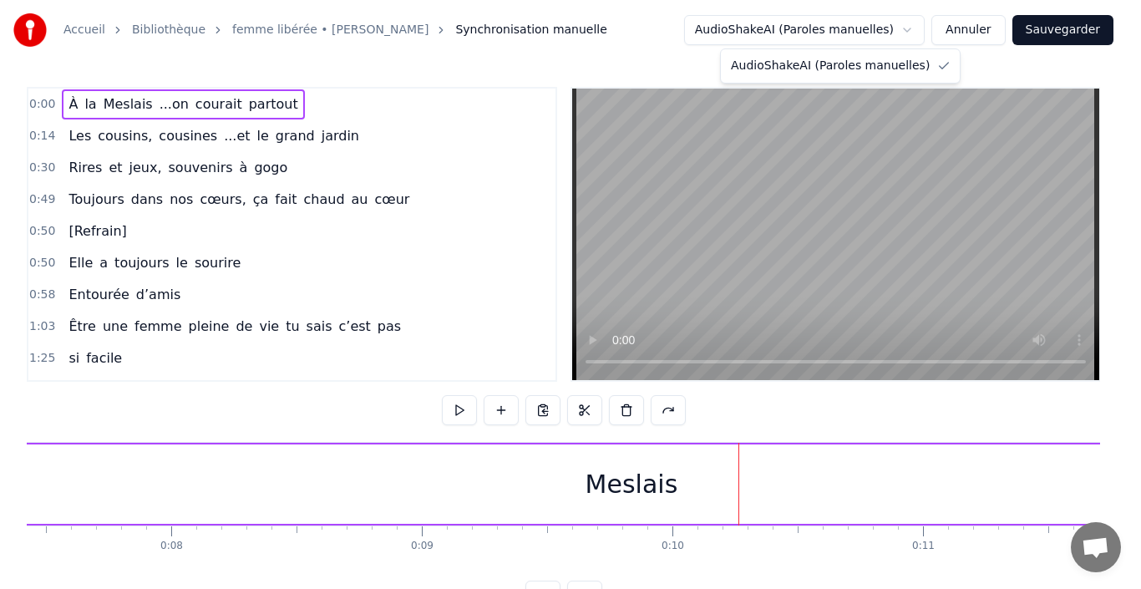
click at [844, 30] on html "Accueil Bibliothèque femme libérée • Cookie Dingler Synchronisation manuelle Au…" at bounding box center [570, 318] width 1141 height 637
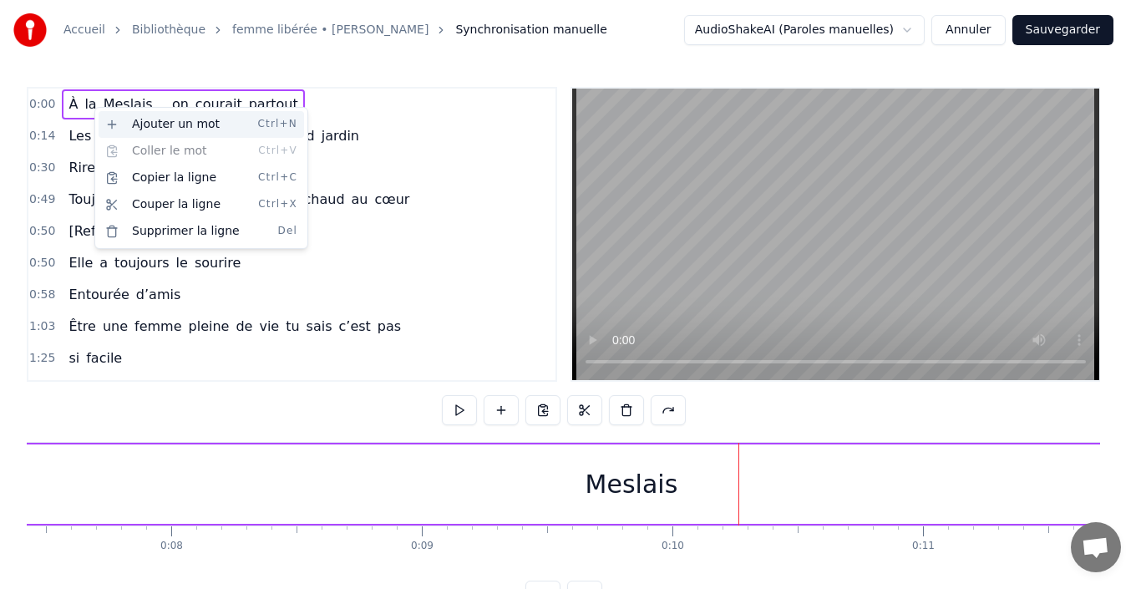
click at [127, 120] on div "Ajouter un mot Ctrl+N" at bounding box center [201, 124] width 205 height 27
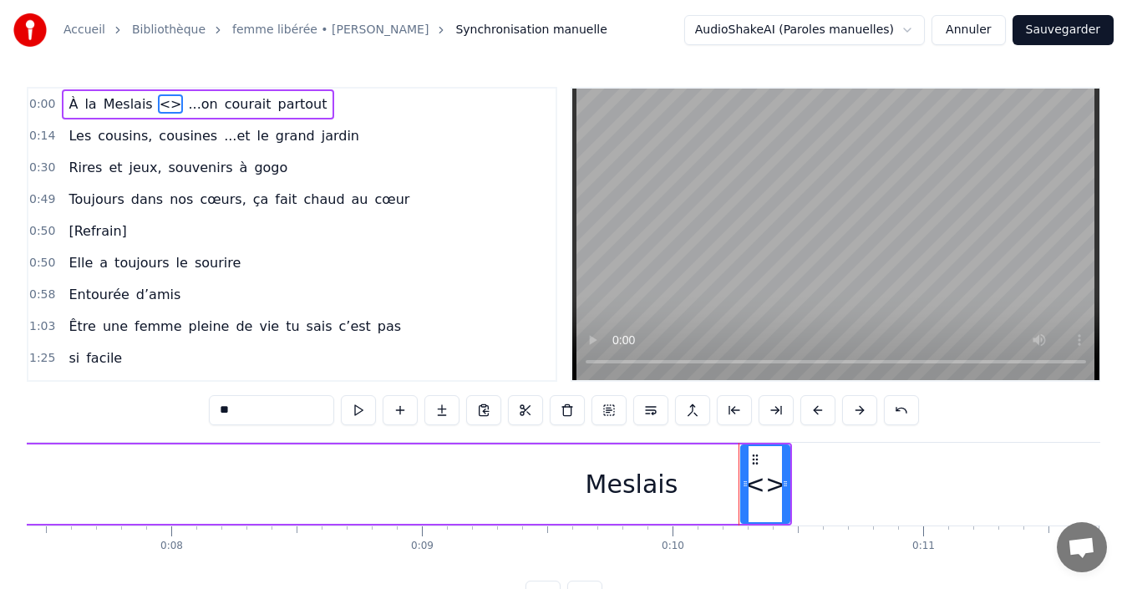
click at [361, 115] on div "0:00 À la Meslais <> ...on courait partout" at bounding box center [291, 105] width 527 height 32
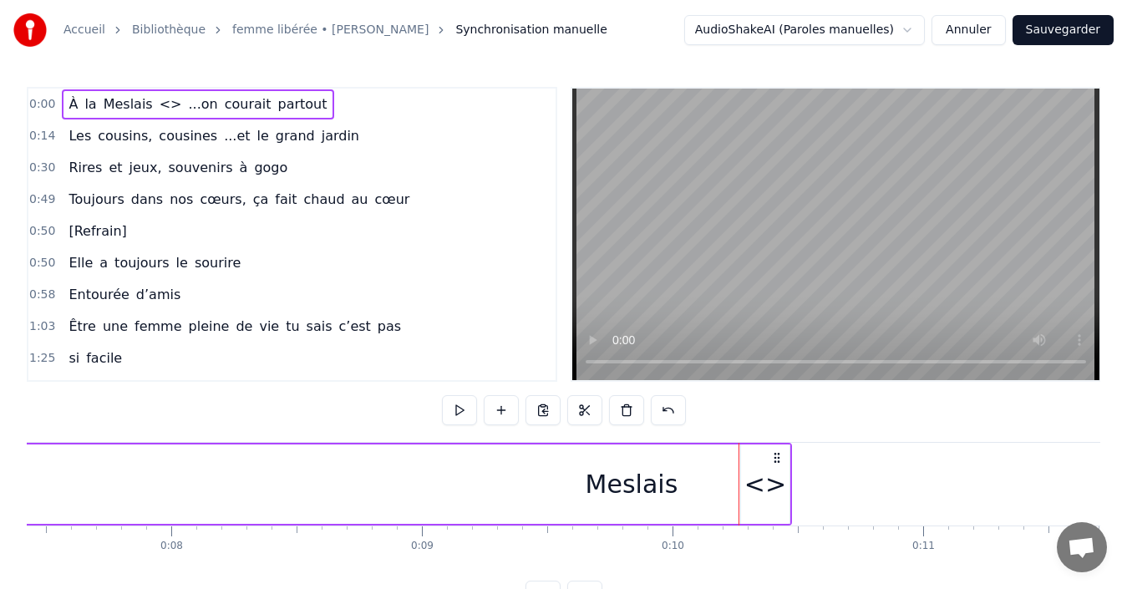
click at [43, 106] on span "0:00" at bounding box center [42, 104] width 26 height 17
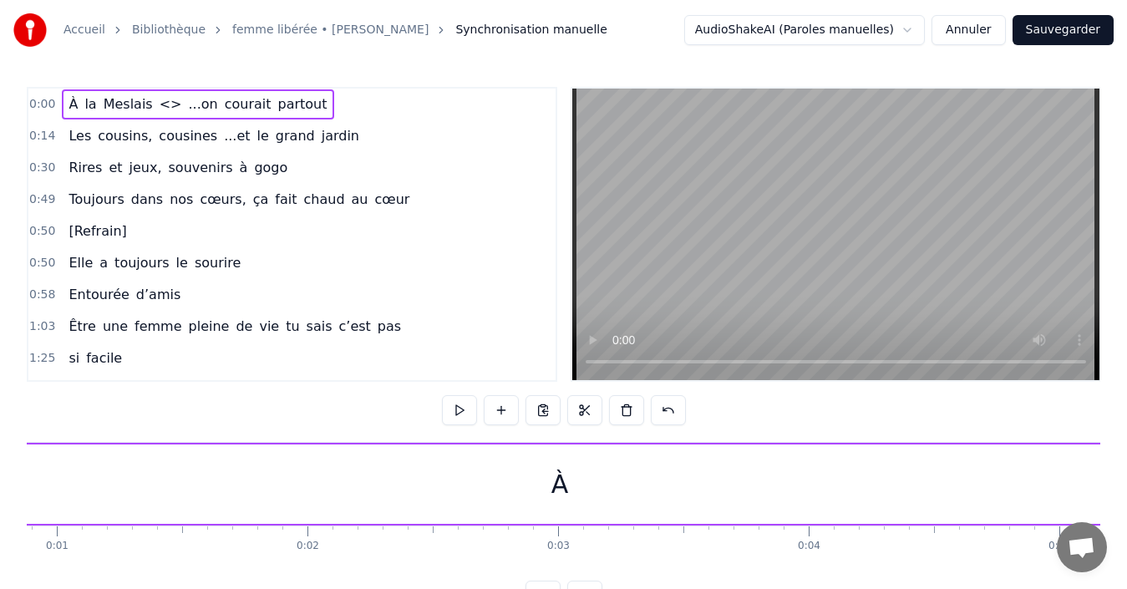
scroll to position [0, 0]
click at [39, 455] on icon at bounding box center [41, 457] width 13 height 13
drag, startPoint x: 43, startPoint y: 445, endPoint x: 109, endPoint y: 457, distance: 67.8
click at [109, 457] on div "À" at bounding box center [779, 483] width 1501 height 79
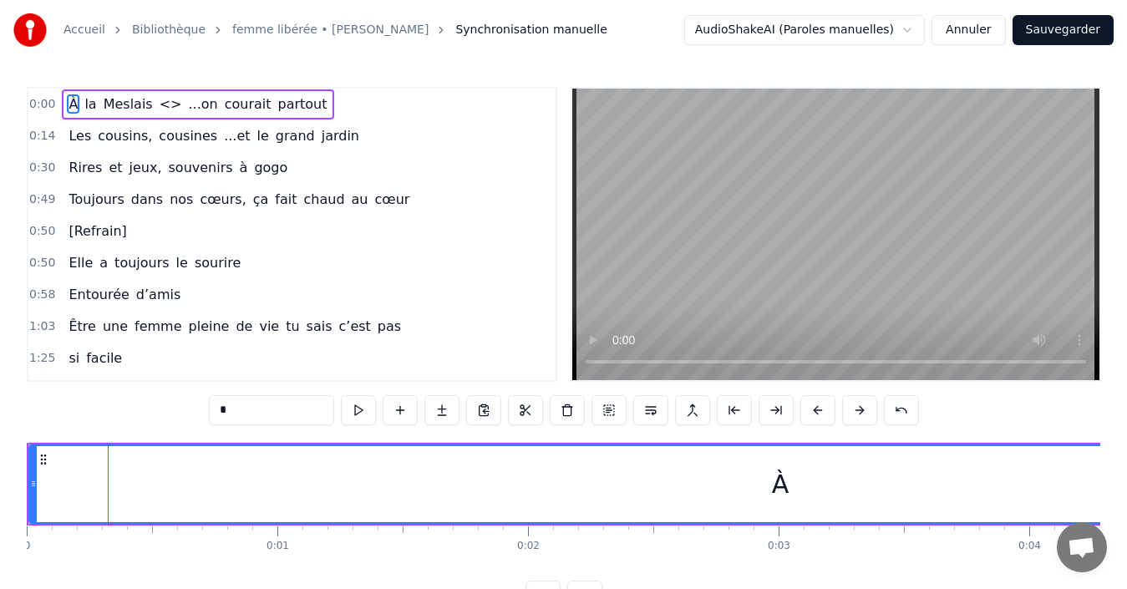
scroll to position [63, 0]
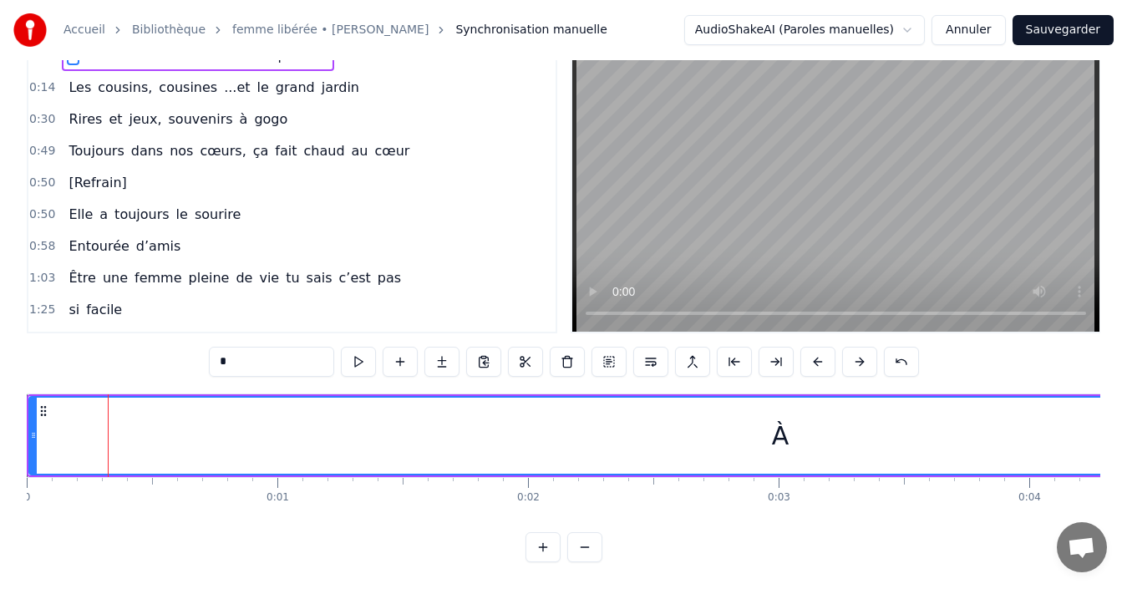
click at [594, 553] on button at bounding box center [584, 547] width 35 height 30
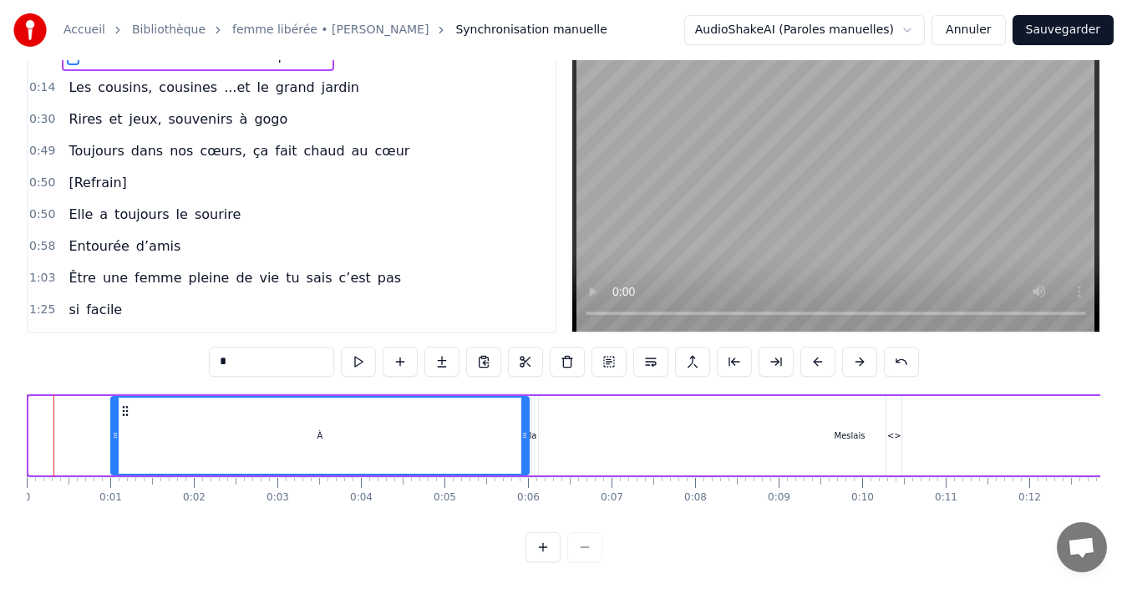
drag, startPoint x: 34, startPoint y: 395, endPoint x: 116, endPoint y: 412, distance: 83.5
click at [116, 412] on div at bounding box center [115, 435] width 7 height 76
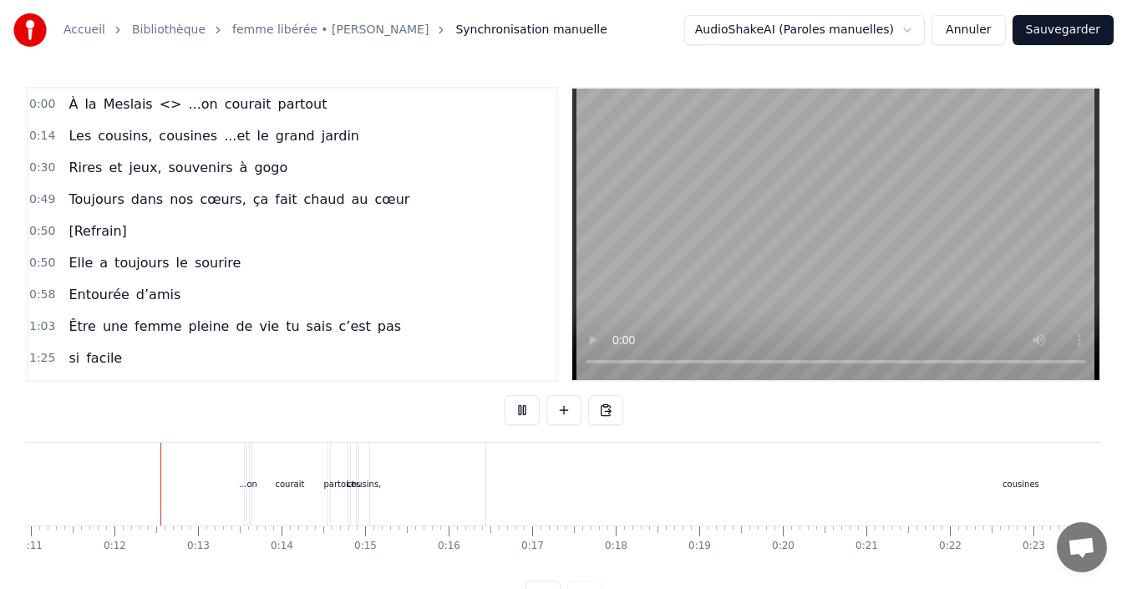
scroll to position [0, 923]
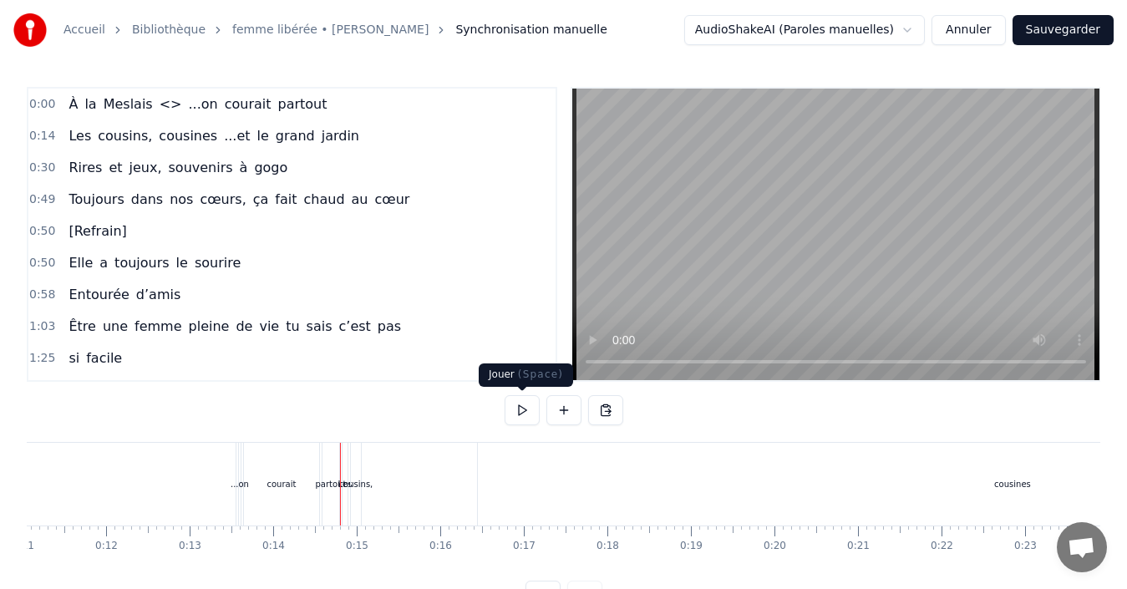
click at [526, 415] on button at bounding box center [521, 410] width 35 height 30
click at [526, 416] on button at bounding box center [521, 410] width 35 height 30
click at [160, 108] on span "<>" at bounding box center [171, 103] width 26 height 19
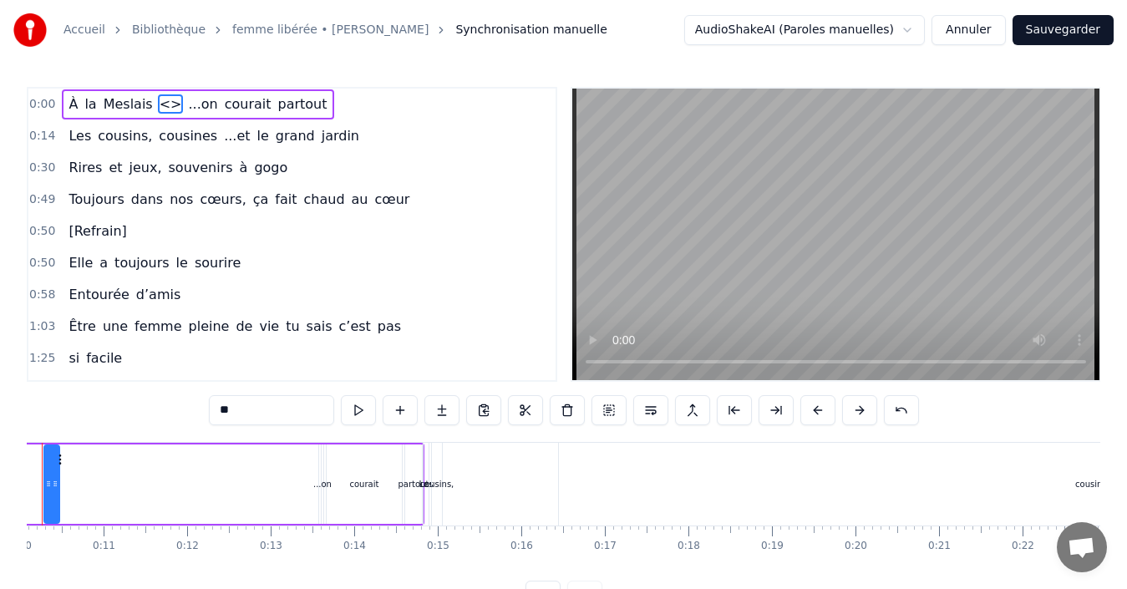
scroll to position [0, 773]
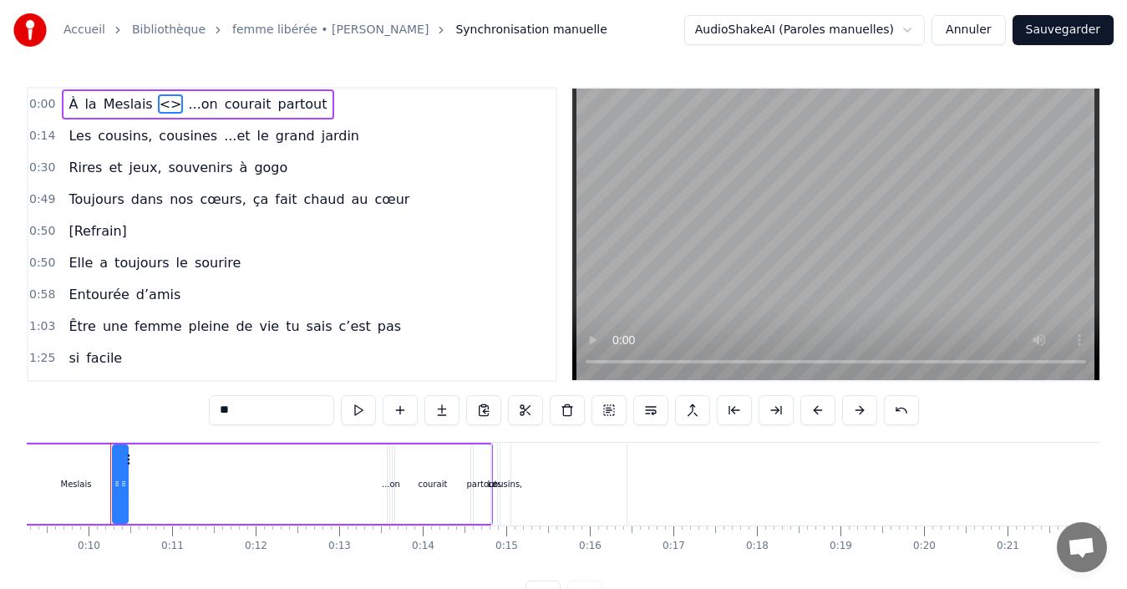
click at [160, 108] on span "<>" at bounding box center [171, 103] width 26 height 19
click at [158, 104] on span "<>" at bounding box center [171, 103] width 26 height 19
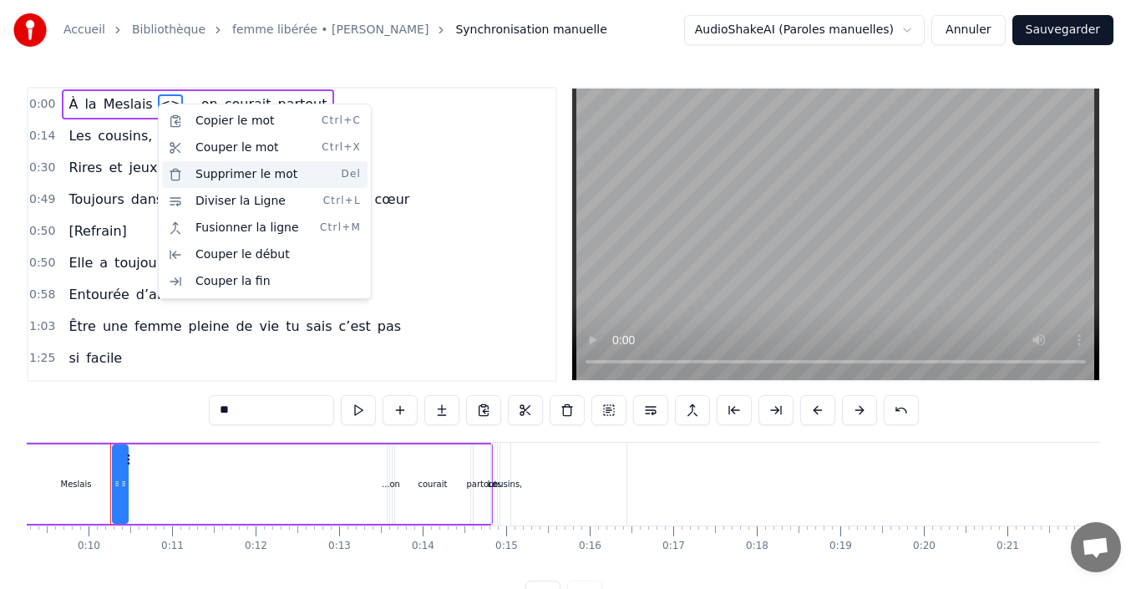
click at [225, 175] on div "Supprimer le mot Del" at bounding box center [264, 174] width 205 height 27
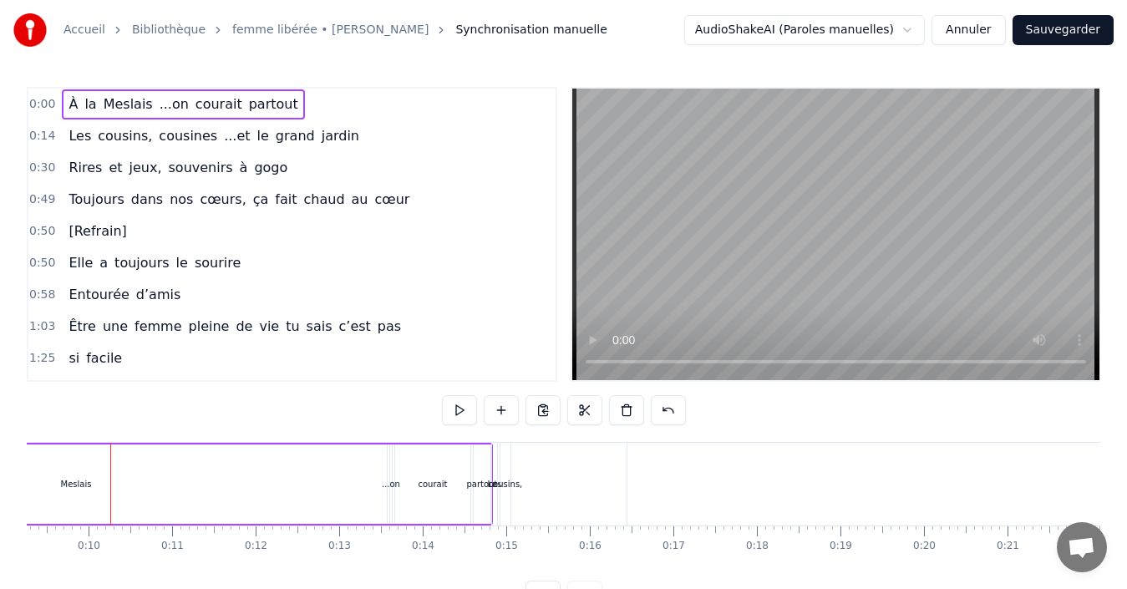
click at [980, 26] on button "Annuler" at bounding box center [967, 30] width 73 height 30
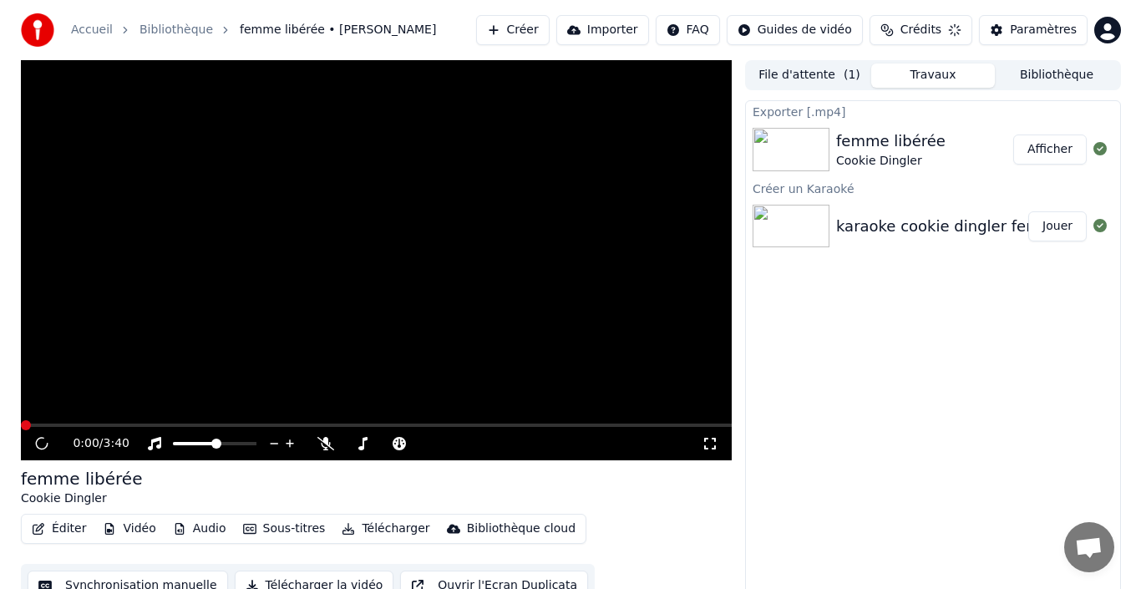
scroll to position [12, 0]
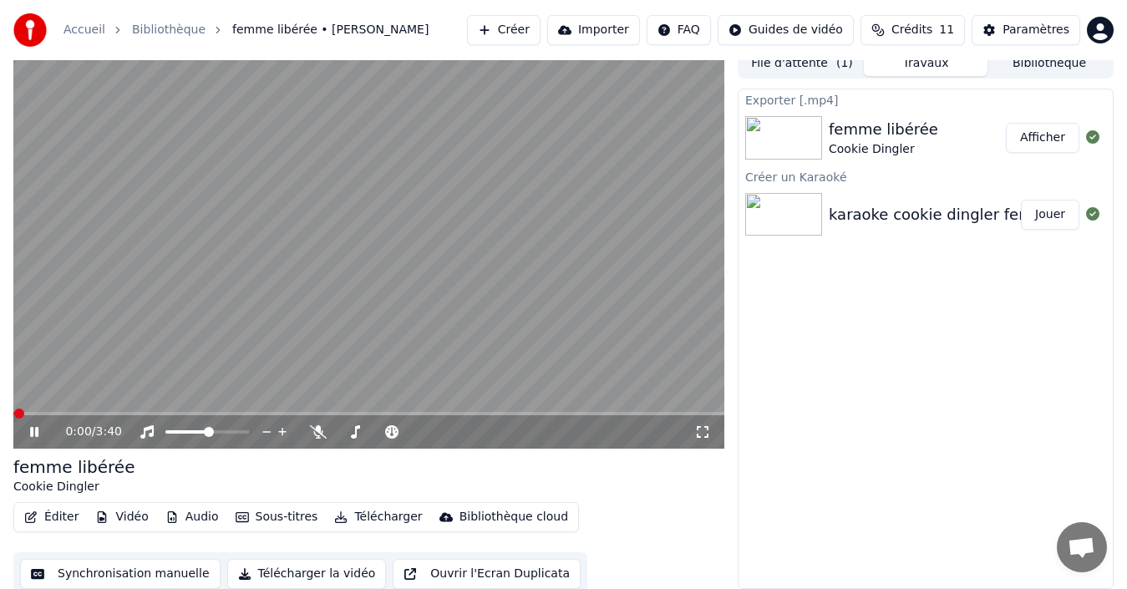
click at [35, 431] on icon at bounding box center [46, 431] width 38 height 13
click at [528, 29] on button "Créer" at bounding box center [503, 30] width 73 height 30
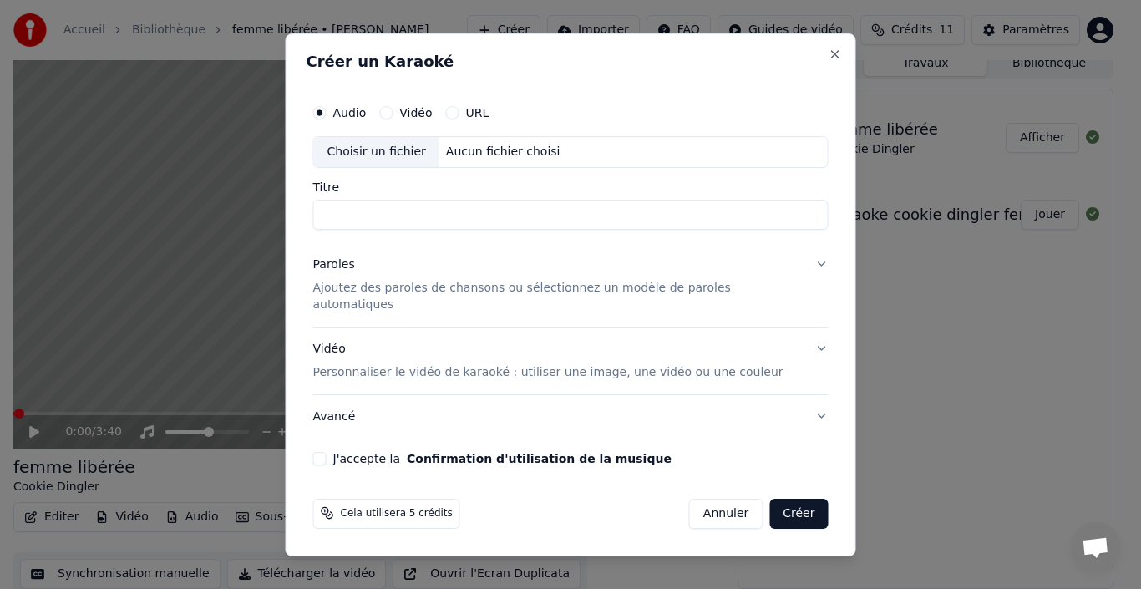
click at [398, 159] on div "Choisir un fichier" at bounding box center [376, 152] width 125 height 30
type input "**********"
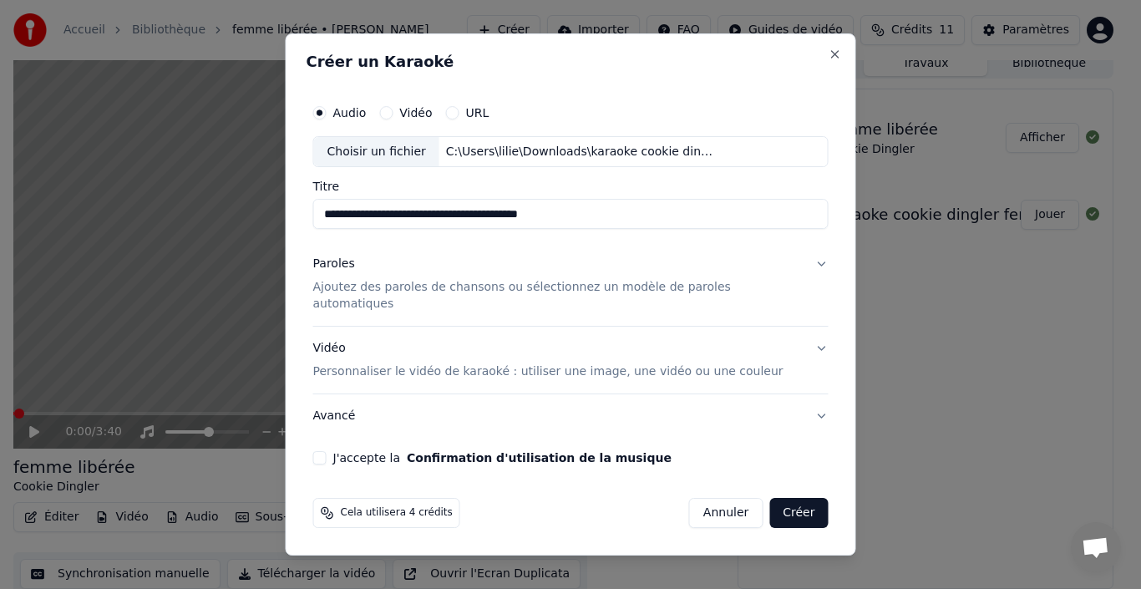
click at [530, 296] on p "Ajoutez des paroles de chansons ou sélectionnez un modèle de paroles automatiqu…" at bounding box center [557, 296] width 489 height 33
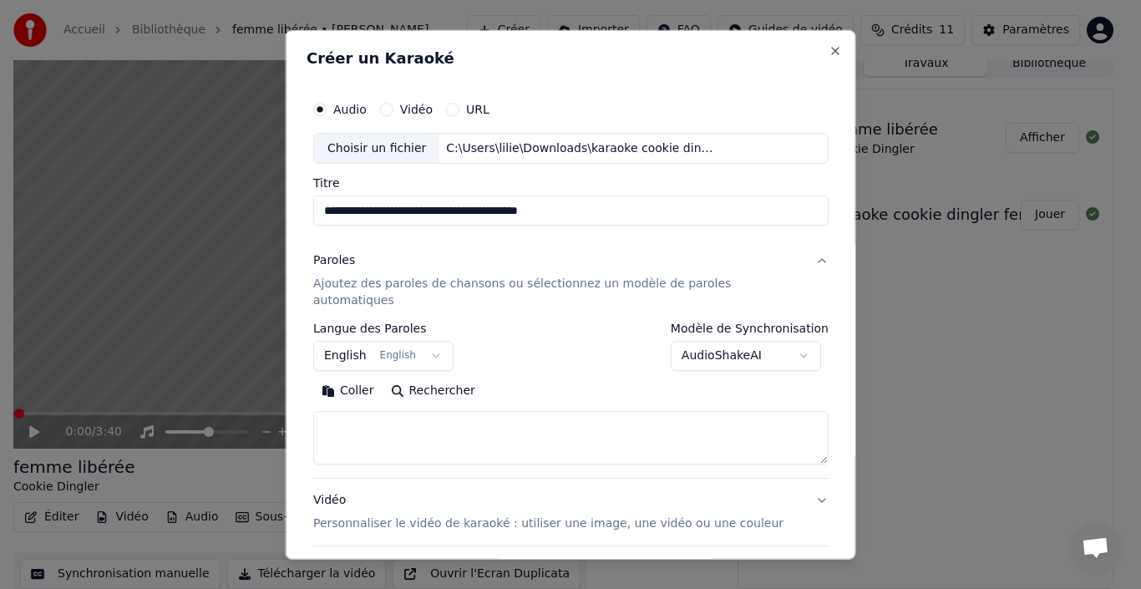
click at [416, 411] on textarea at bounding box center [570, 437] width 515 height 53
paste textarea "**********"
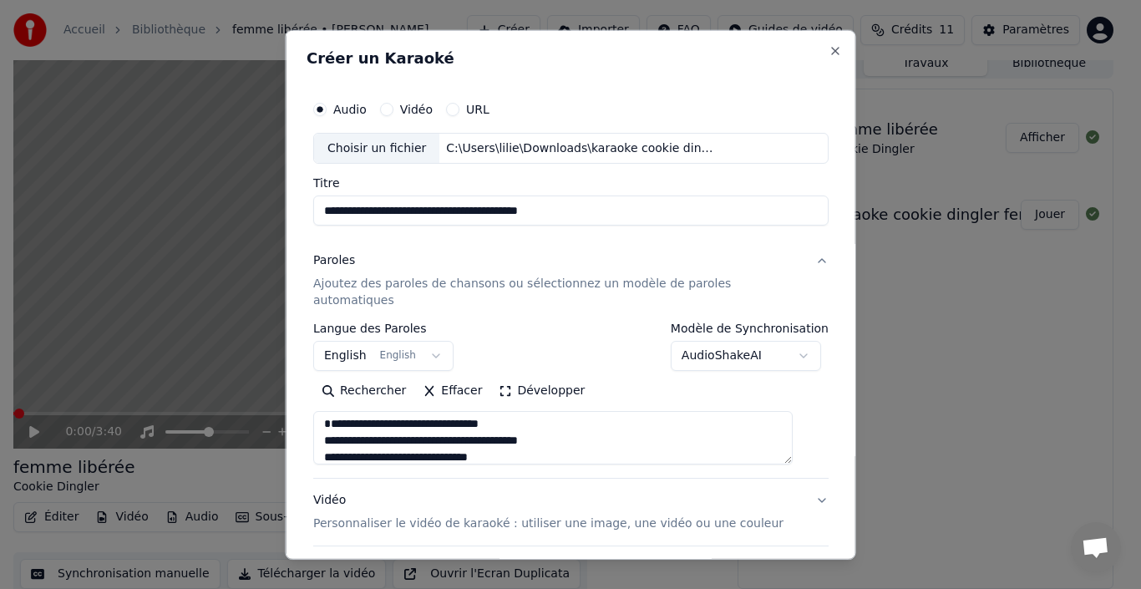
scroll to position [0, 0]
click at [409, 413] on textarea at bounding box center [552, 437] width 479 height 53
type textarea "**********"
click at [371, 341] on button "English English" at bounding box center [383, 356] width 140 height 30
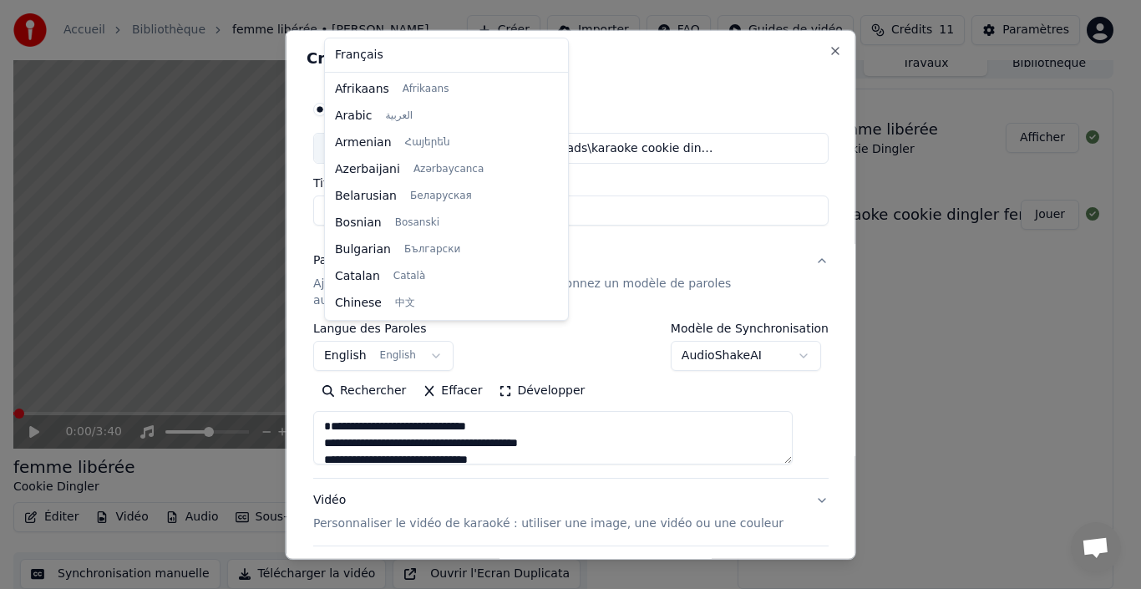
scroll to position [134, 0]
select select "**"
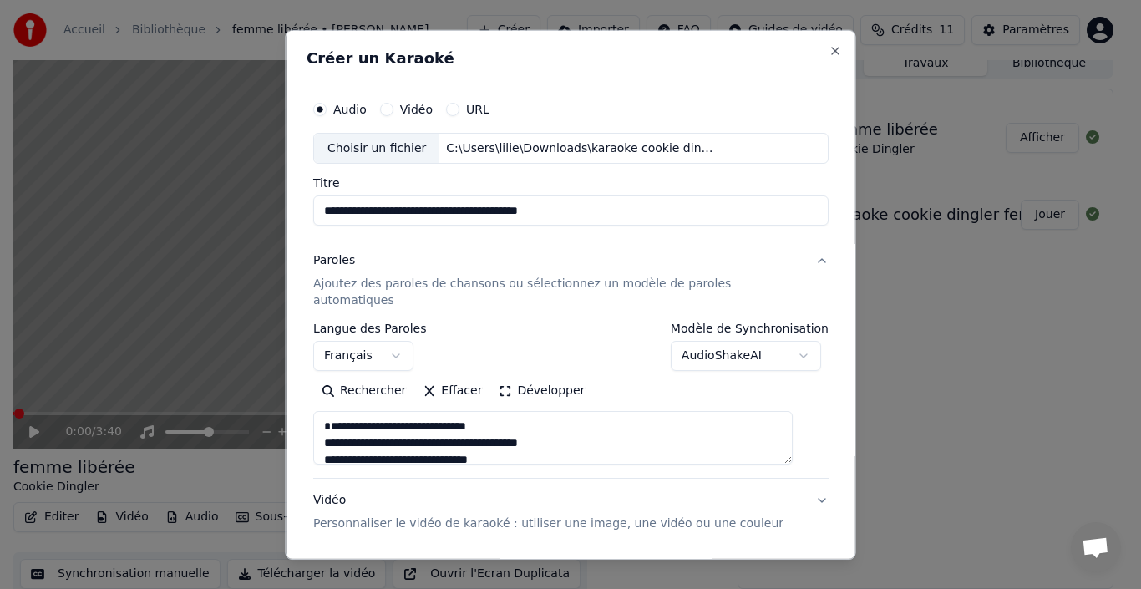
click at [742, 346] on body "**********" at bounding box center [563, 282] width 1127 height 589
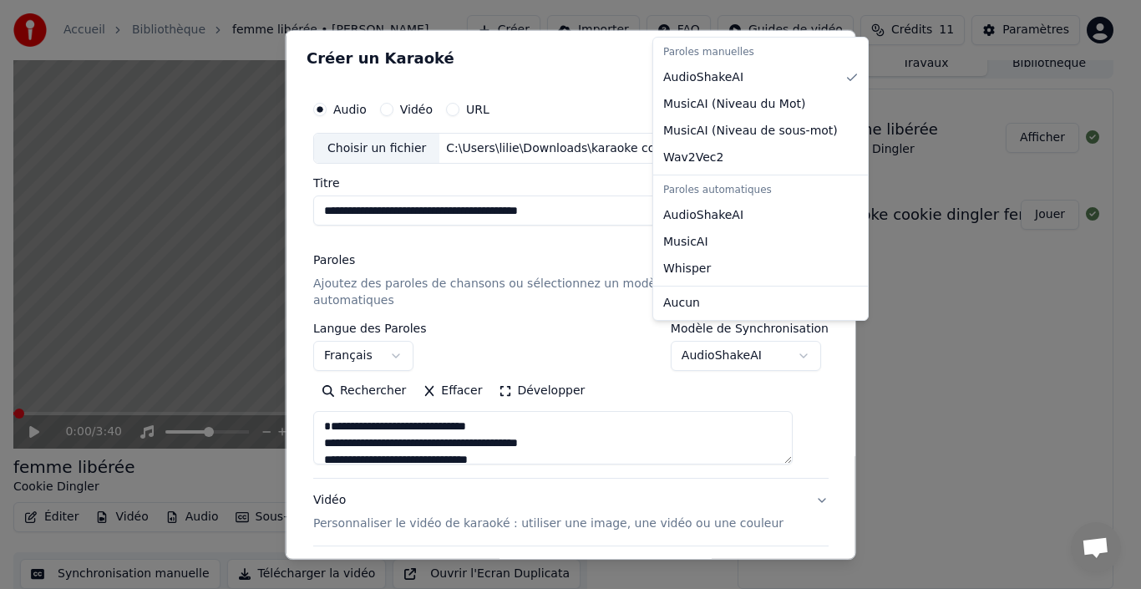
select select "**********"
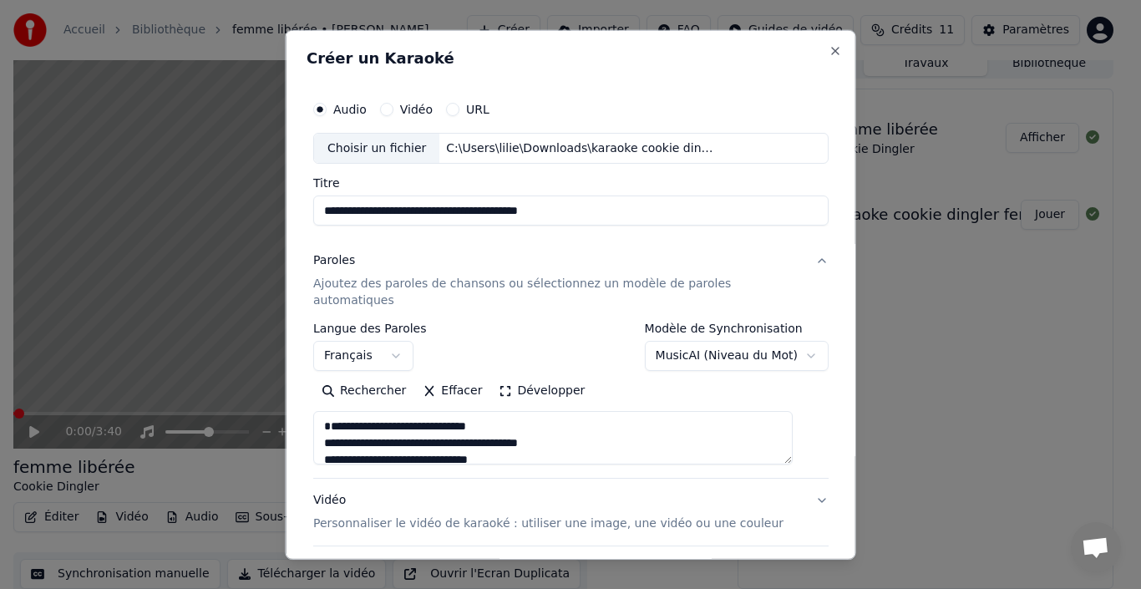
scroll to position [131, 0]
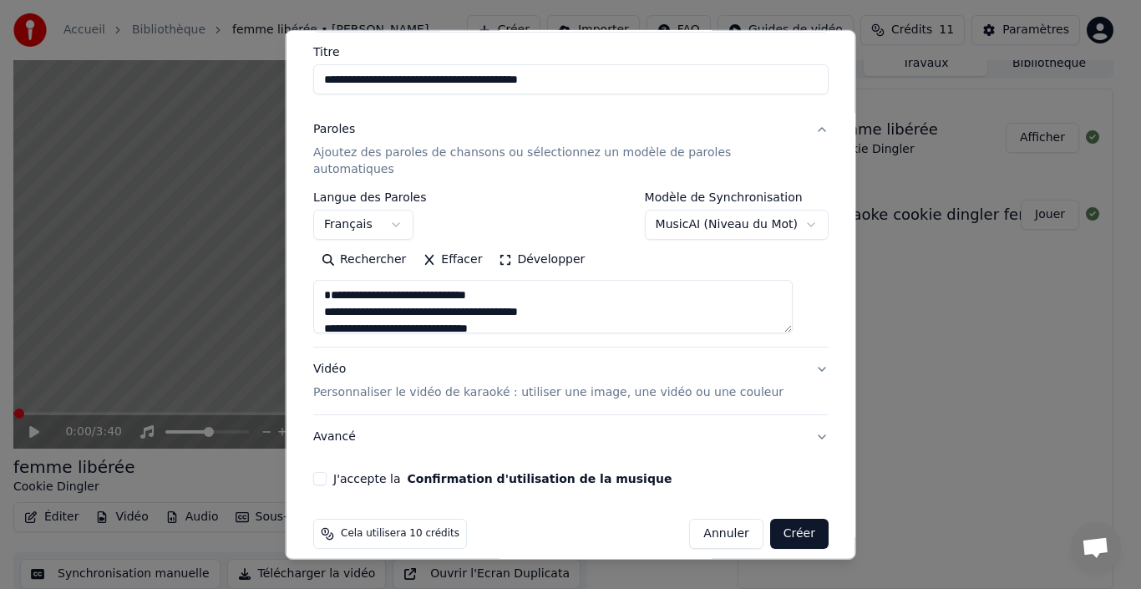
click at [621, 384] on p "Personnaliser le vidéo de karaoké : utiliser une image, une vidéo ou une couleur" at bounding box center [548, 392] width 470 height 17
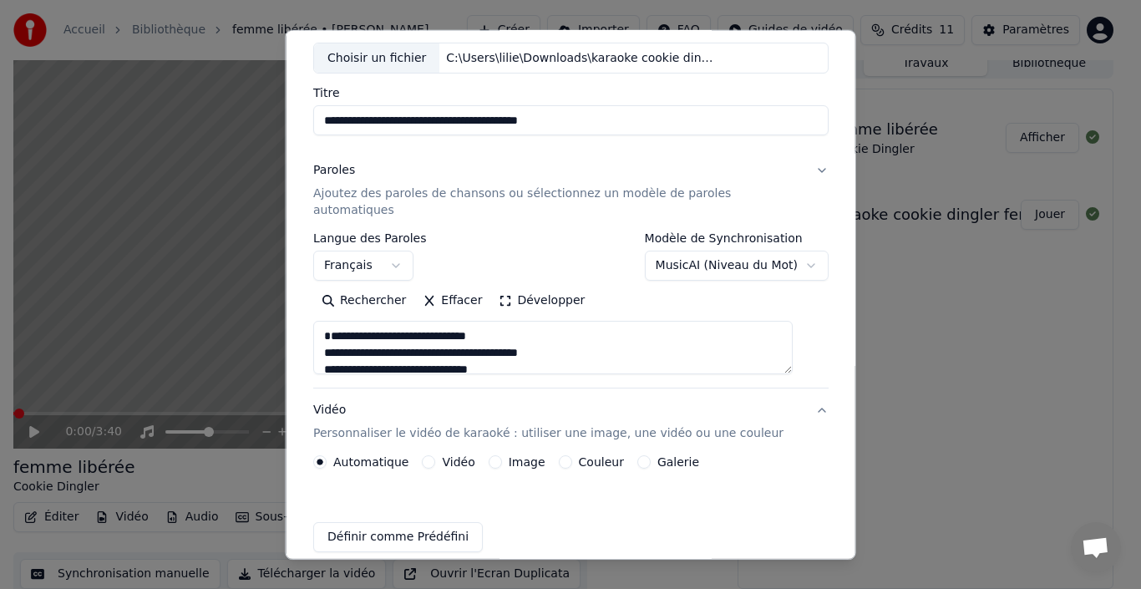
scroll to position [86, 0]
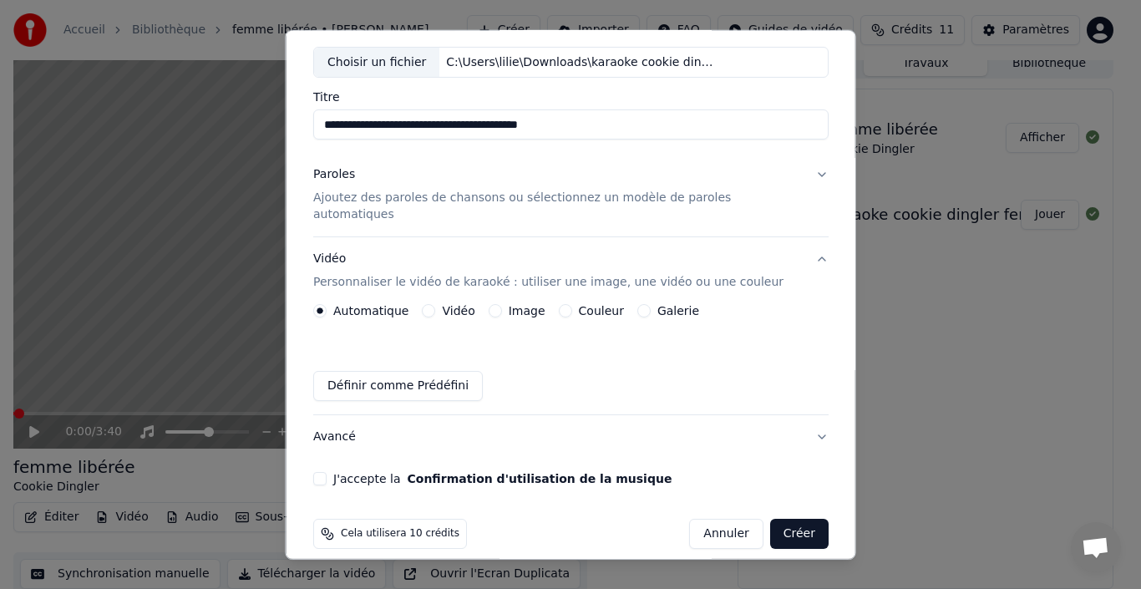
click at [516, 305] on label "Image" at bounding box center [526, 311] width 37 height 12
click at [501, 304] on button "Image" at bounding box center [494, 310] width 13 height 13
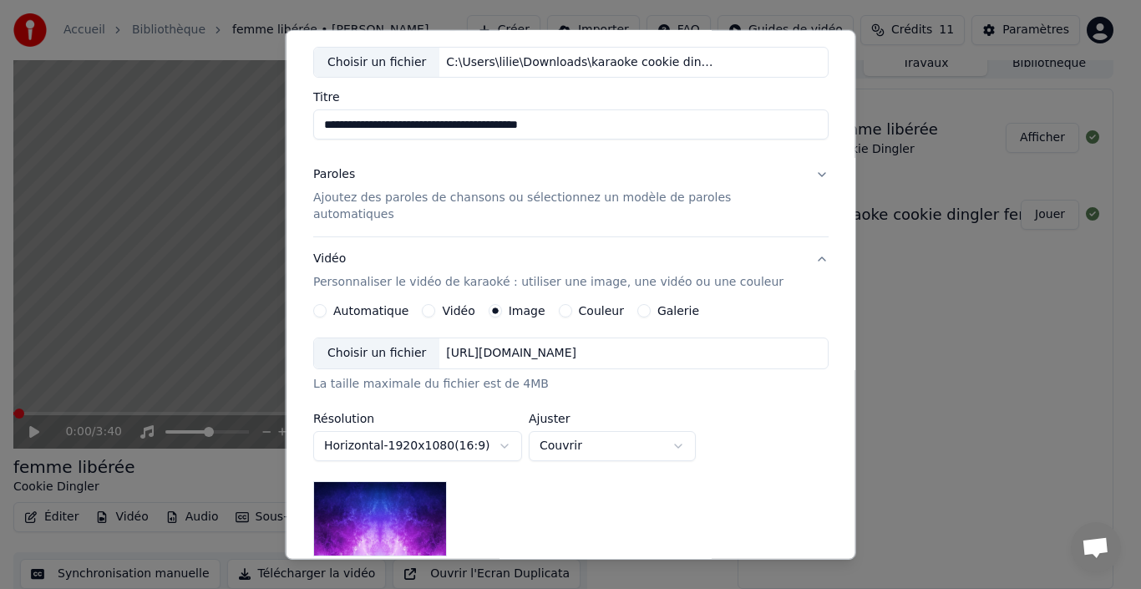
click at [386, 338] on div "Choisir un fichier" at bounding box center [376, 353] width 125 height 30
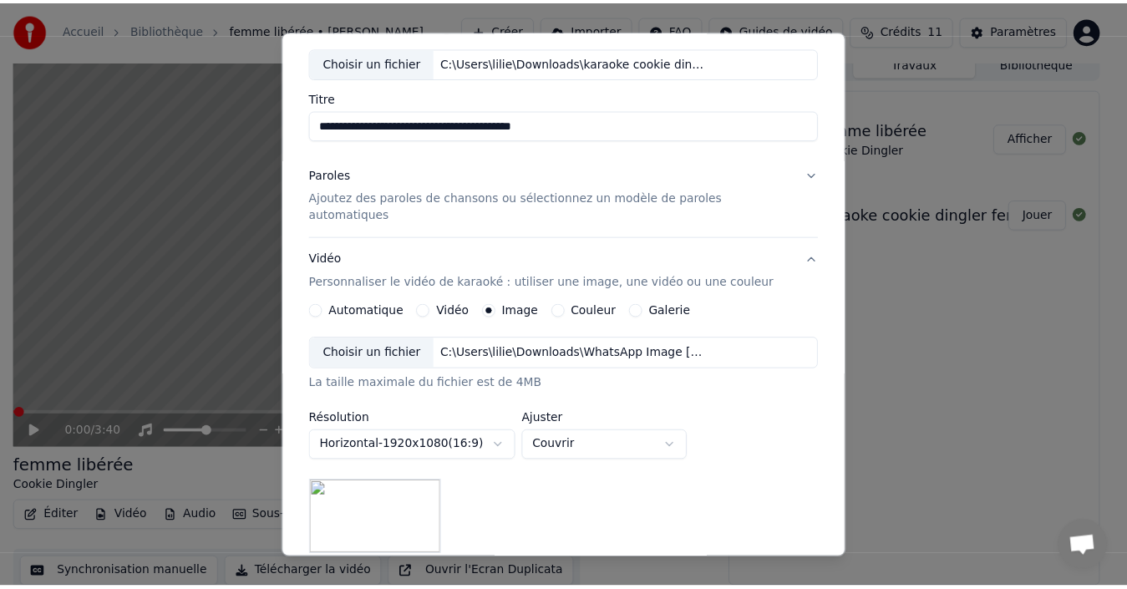
scroll to position [305, 0]
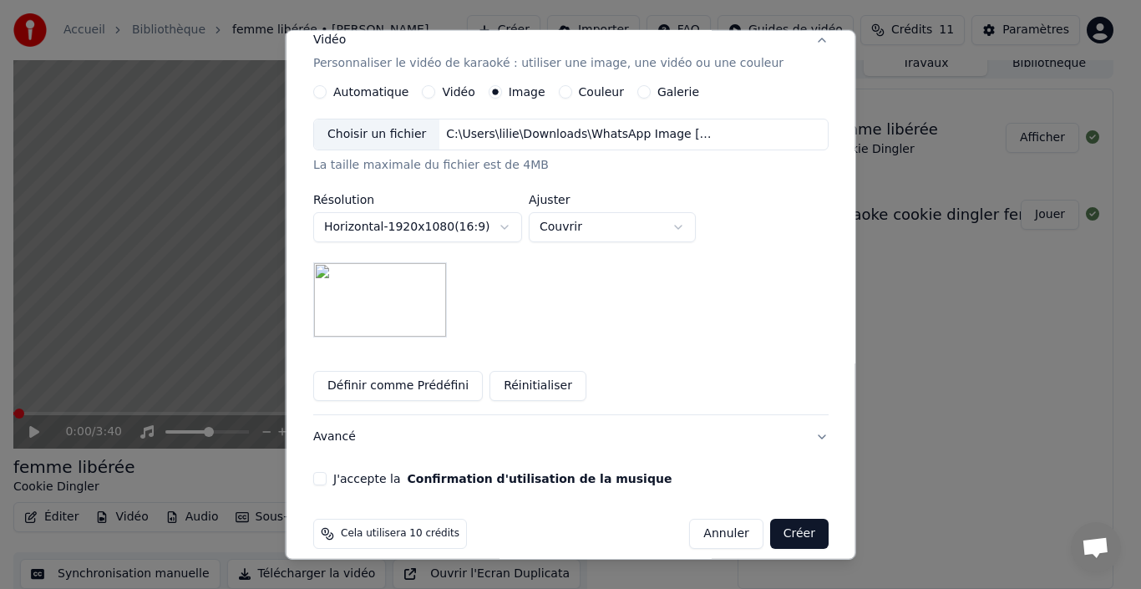
click at [327, 472] on button "J'accepte la Confirmation d'utilisation de la musique" at bounding box center [319, 478] width 13 height 13
click at [778, 519] on button "Créer" at bounding box center [798, 534] width 58 height 30
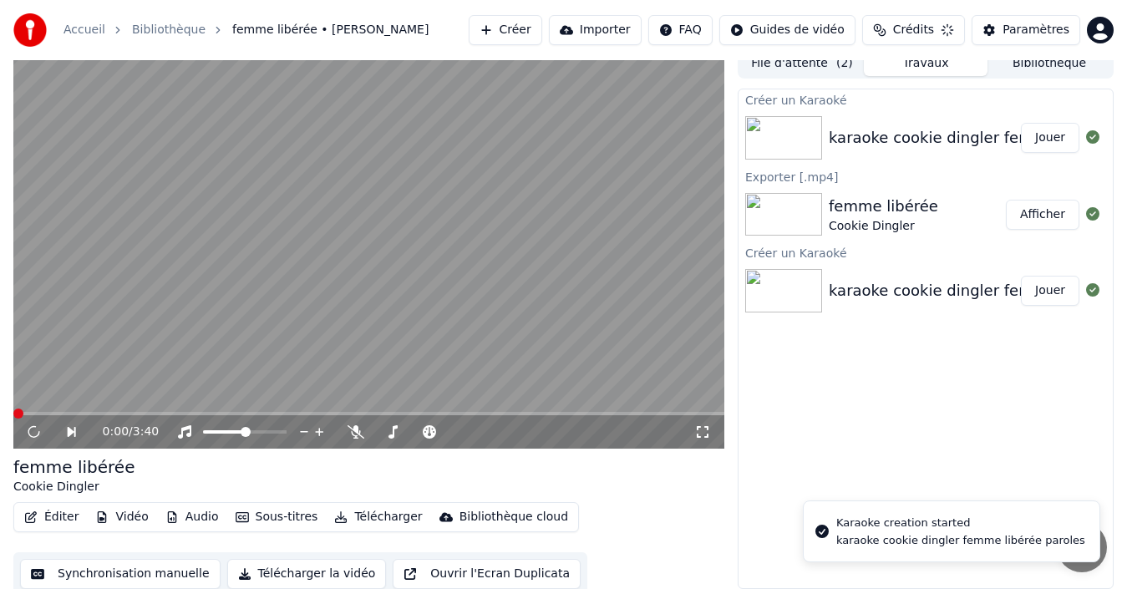
scroll to position [20, 0]
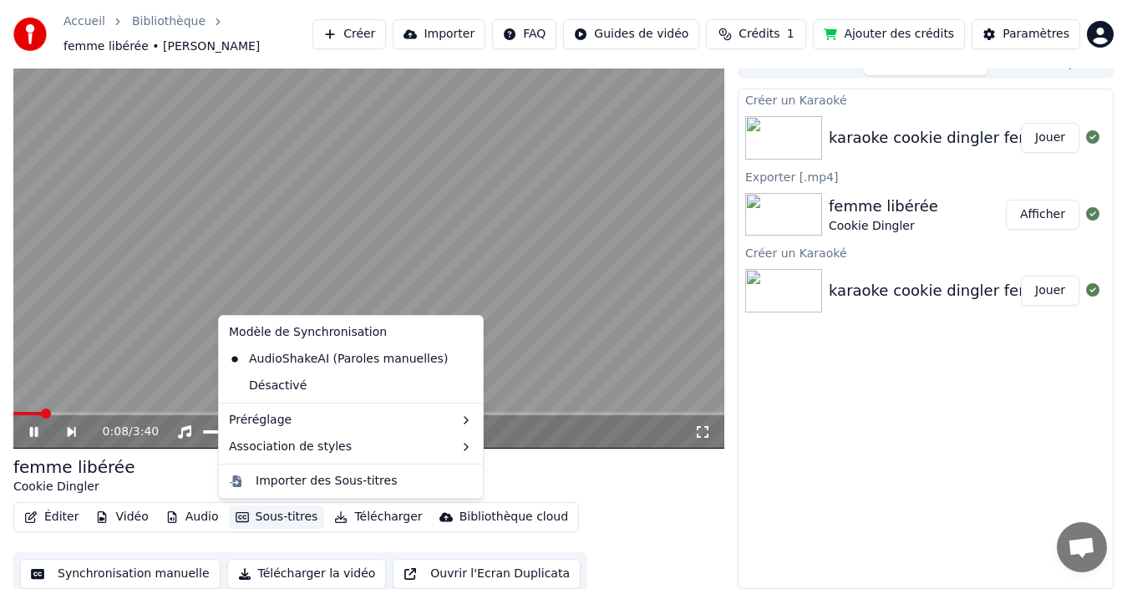
click at [254, 517] on button "Sous-titres" at bounding box center [277, 516] width 96 height 23
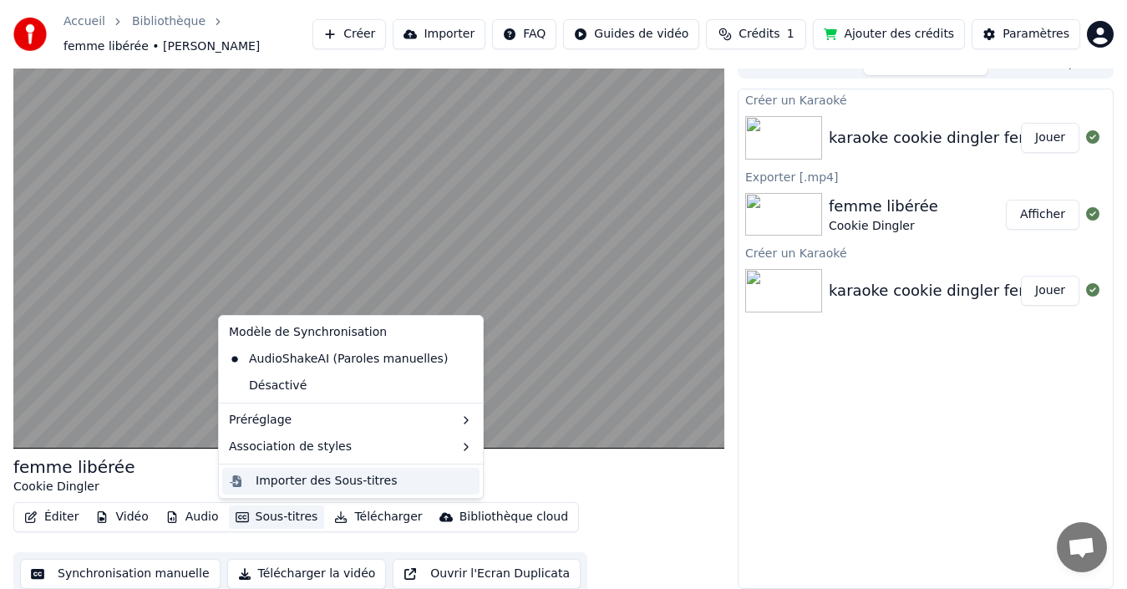
click at [311, 482] on div "Importer des Sous-titres" at bounding box center [326, 481] width 141 height 17
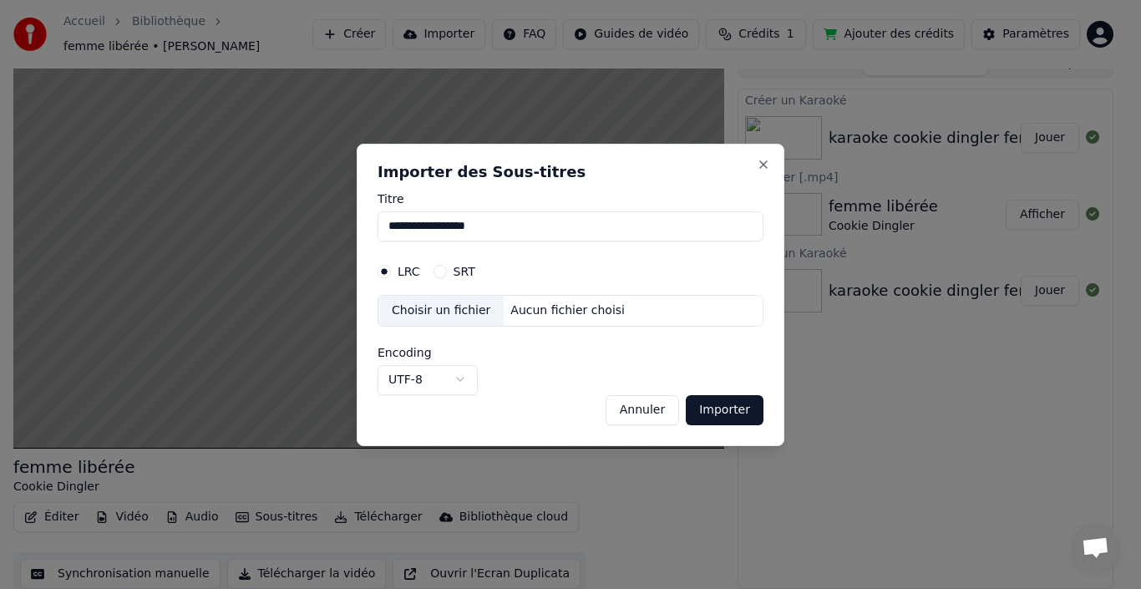
click at [673, 413] on button "Annuler" at bounding box center [641, 409] width 73 height 30
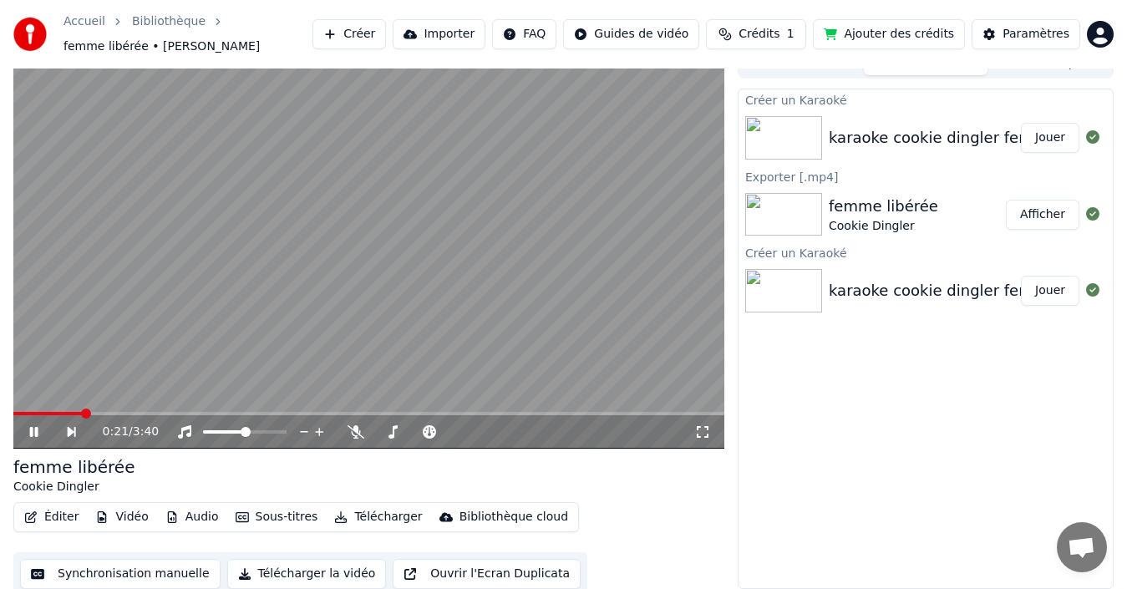
click at [33, 429] on icon at bounding box center [46, 431] width 38 height 13
